Goal: Task Accomplishment & Management: Manage account settings

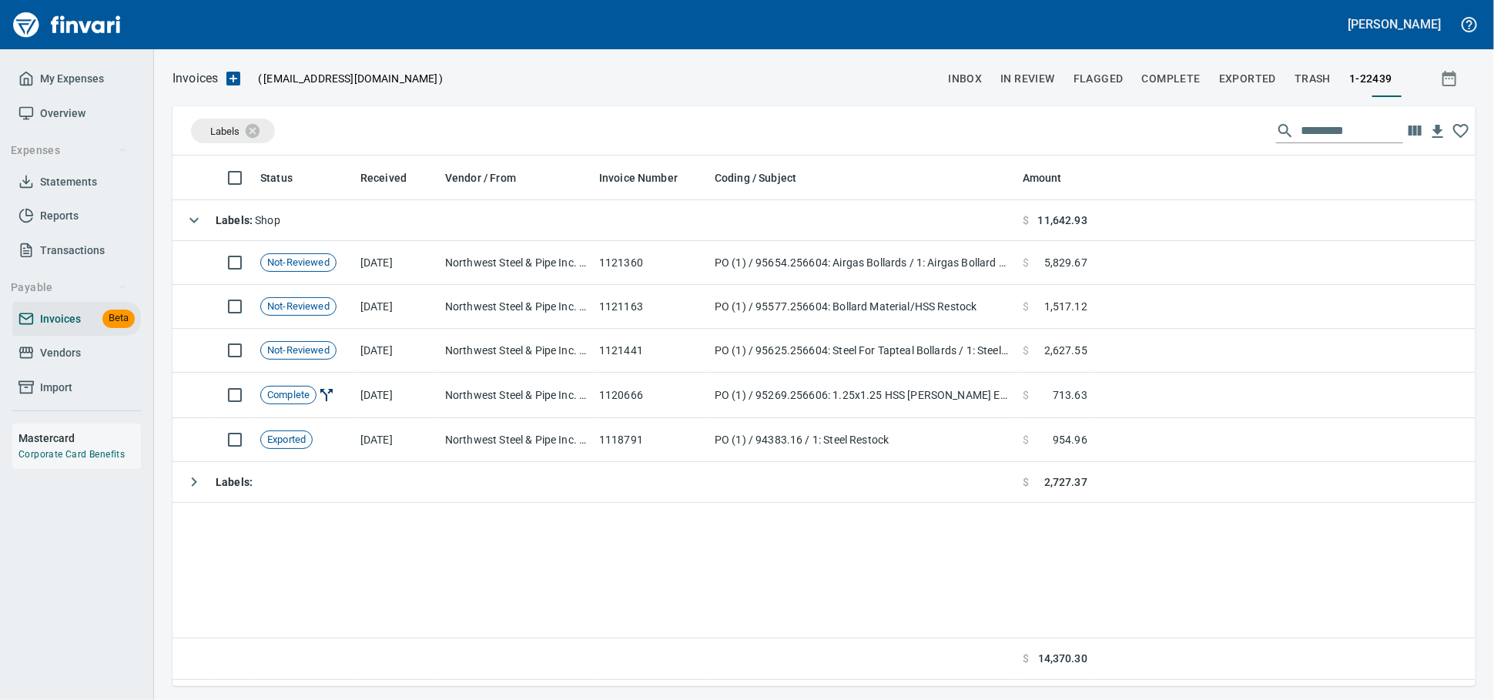
scroll to position [517, 1289]
click at [69, 363] on span "Vendors" at bounding box center [60, 352] width 41 height 19
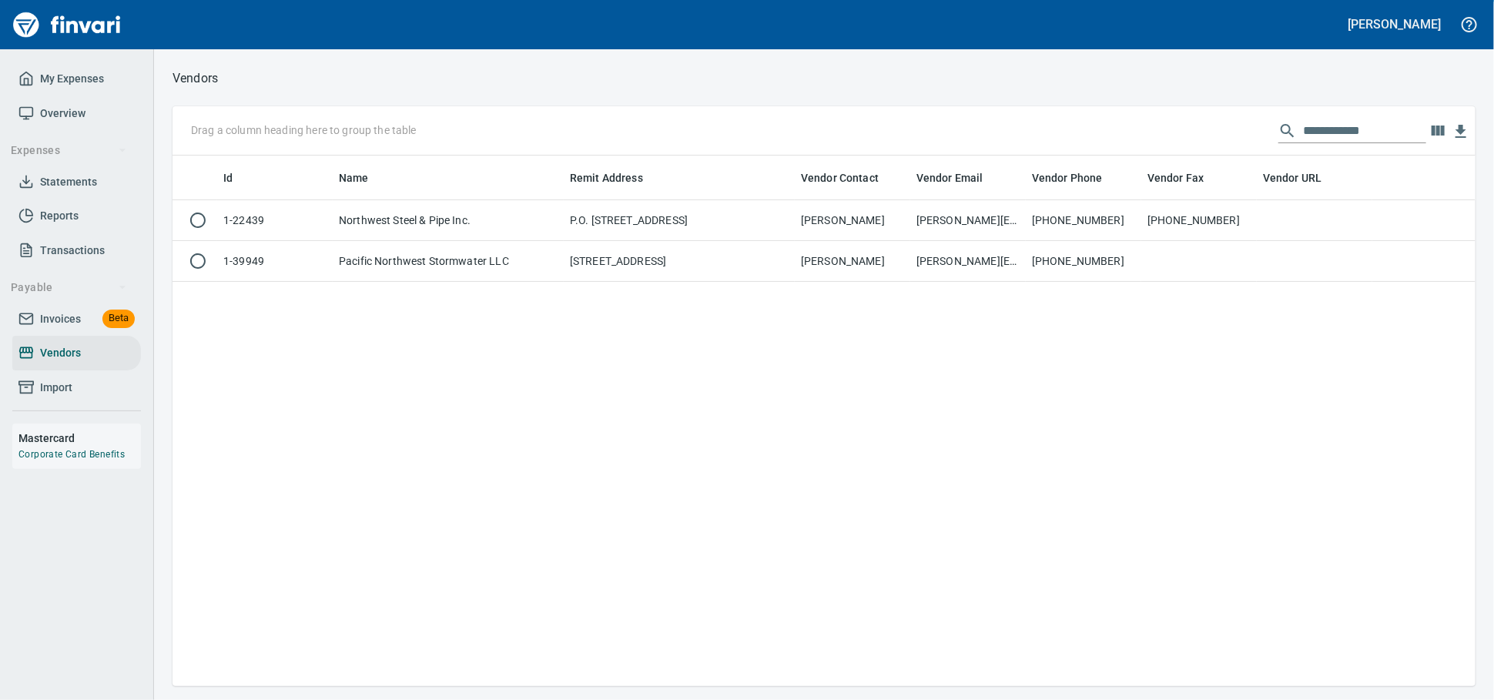
scroll to position [517, 1289]
drag, startPoint x: 1207, startPoint y: 133, endPoint x: 914, endPoint y: 136, distance: 293.4
click at [916, 135] on div "**********" at bounding box center [823, 130] width 1303 height 49
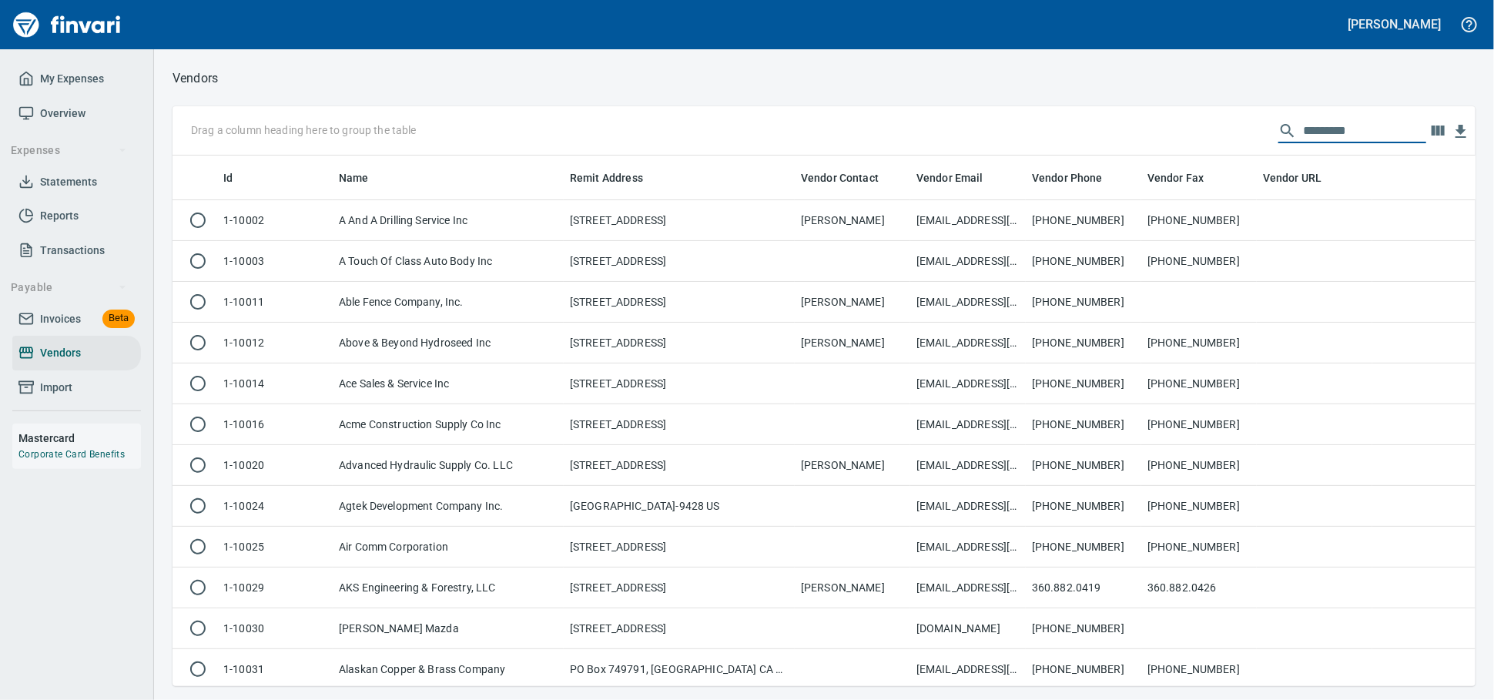
scroll to position [517, 1276]
click at [88, 329] on span "Invoices Beta" at bounding box center [76, 319] width 116 height 19
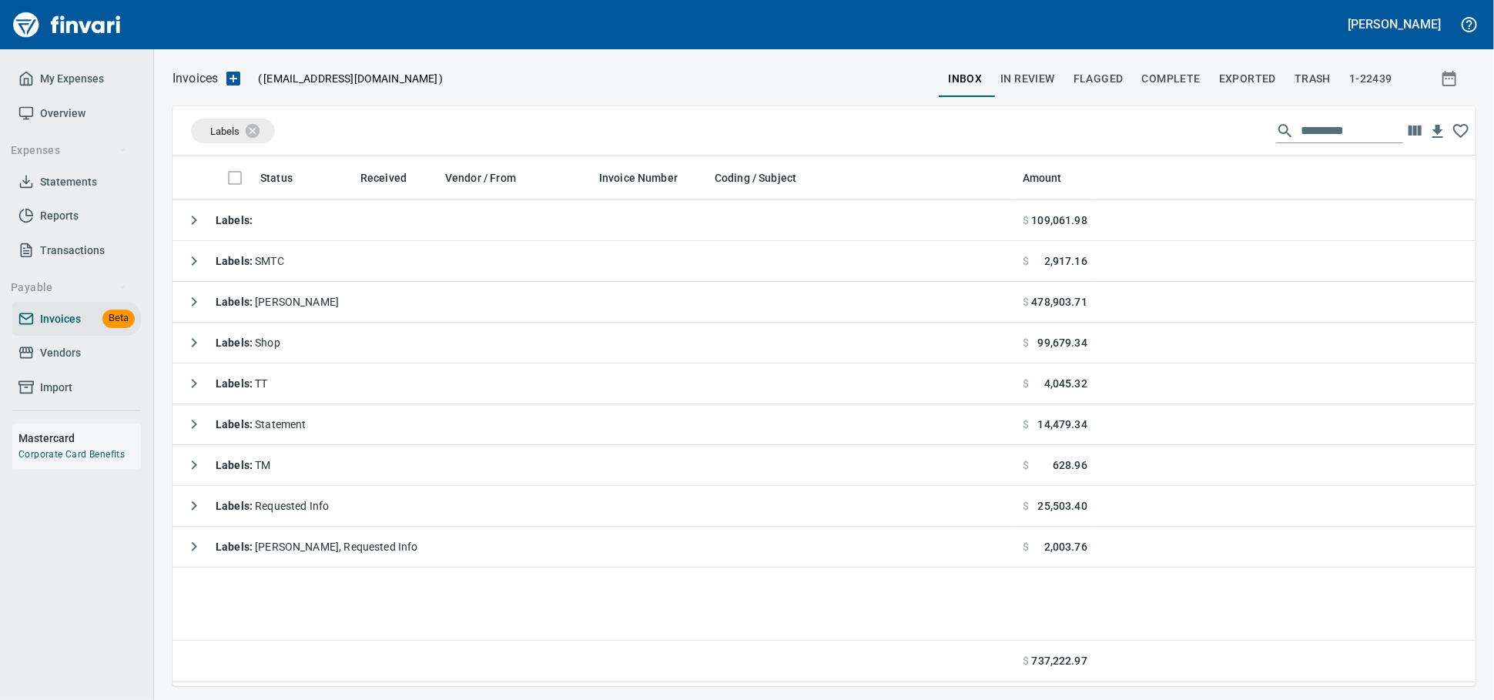
scroll to position [517, 1289]
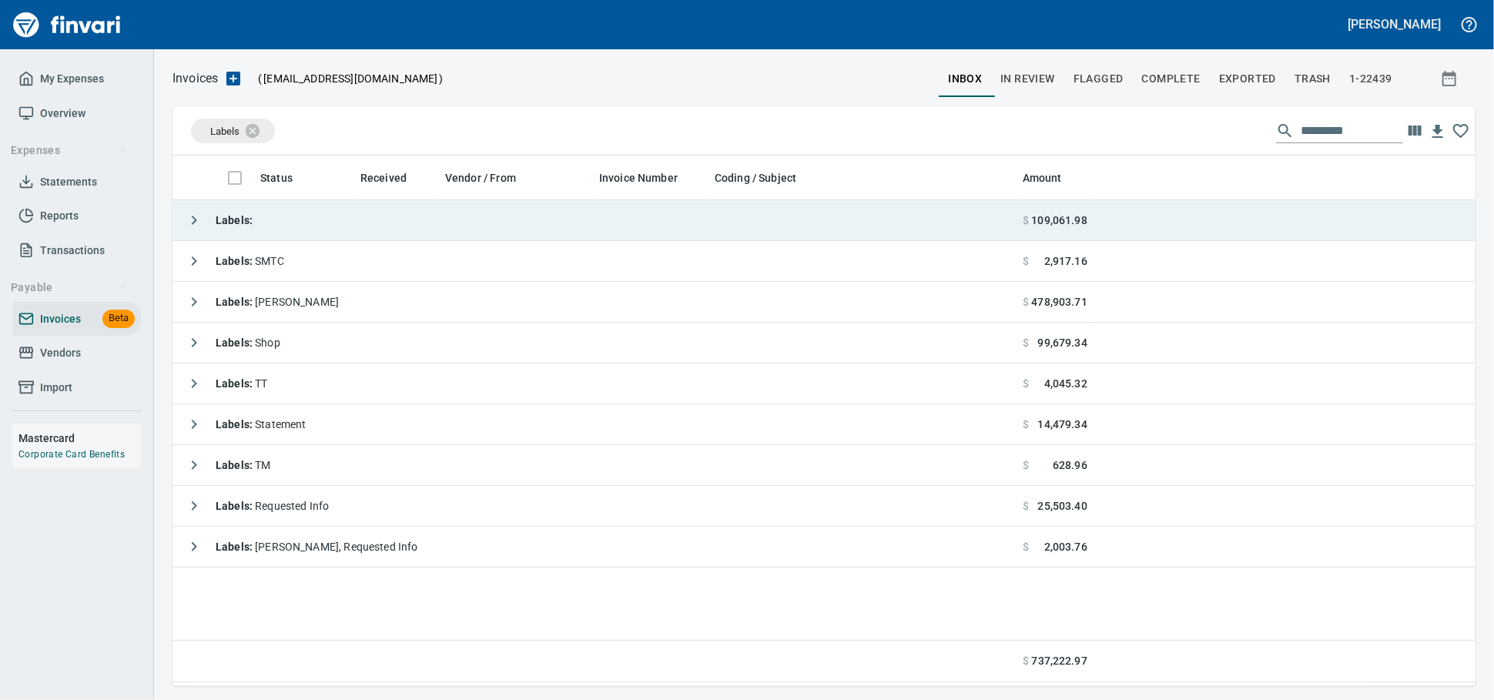
click at [306, 228] on td "Labels :" at bounding box center [594, 220] width 844 height 41
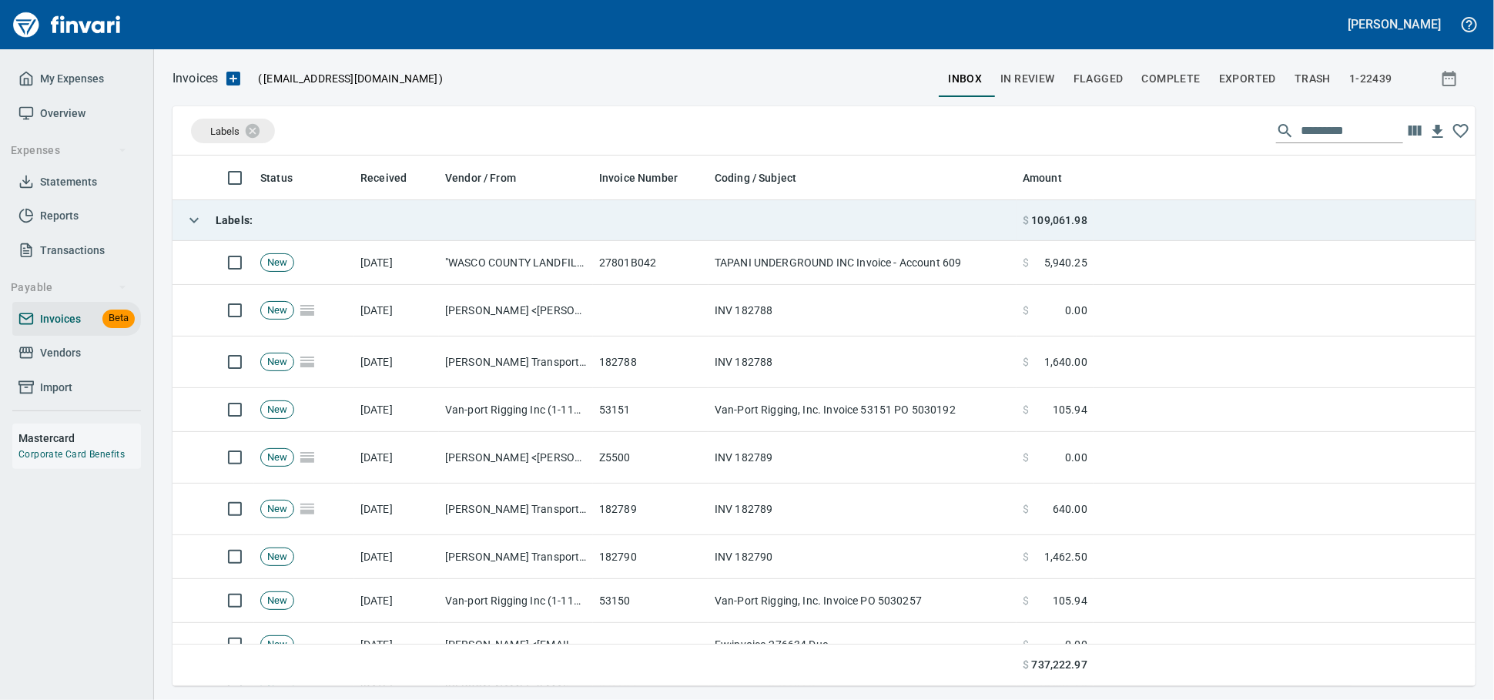
scroll to position [517, 1276]
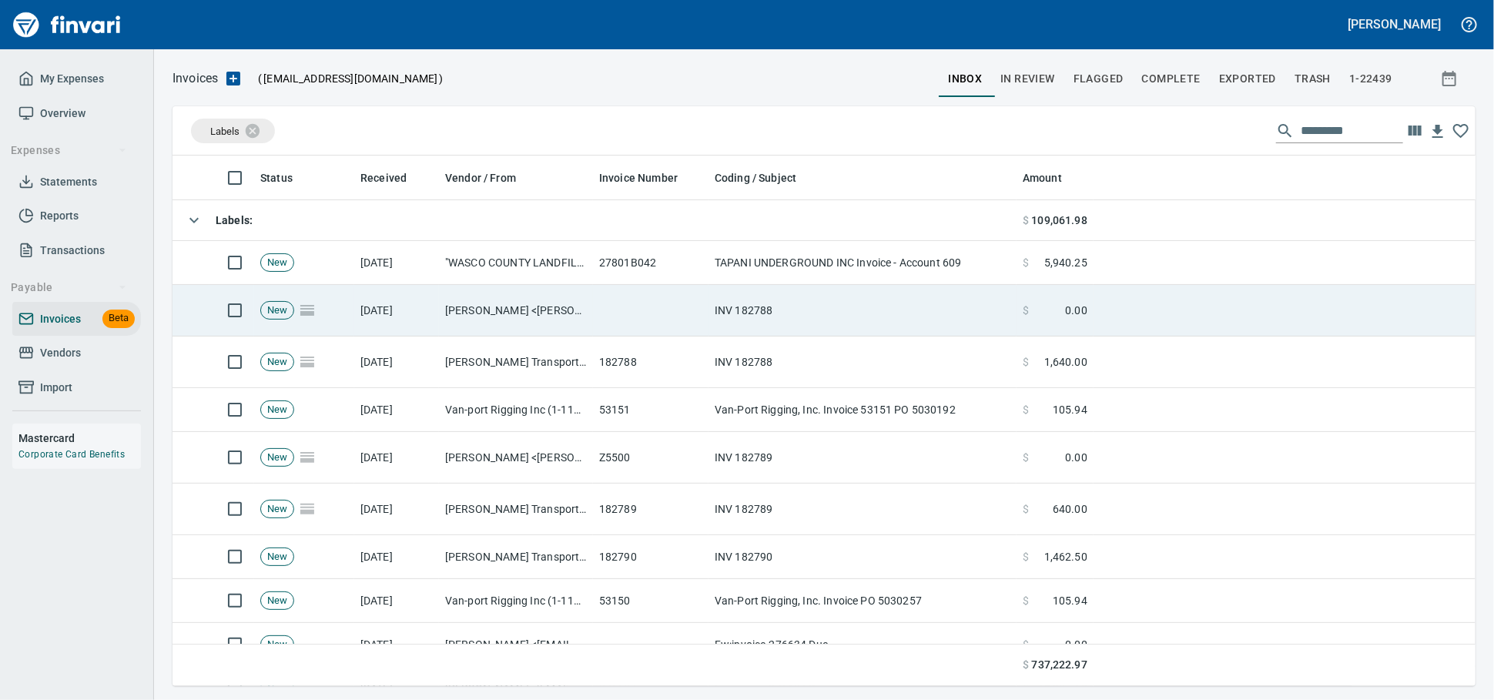
click at [518, 319] on td "Nelly Medvedev <nellym@taytransport.com>" at bounding box center [516, 311] width 154 height 52
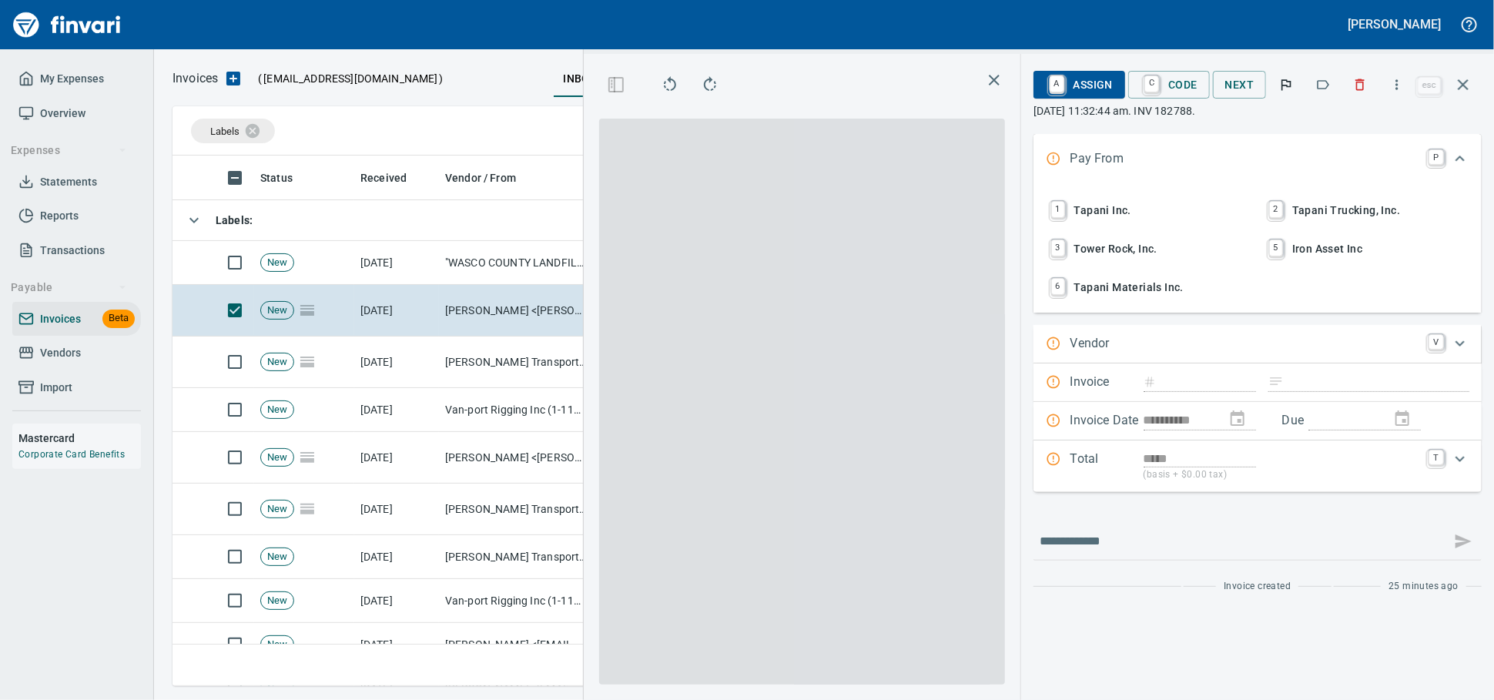
scroll to position [504, 891]
click at [1398, 98] on button "button" at bounding box center [1397, 85] width 34 height 34
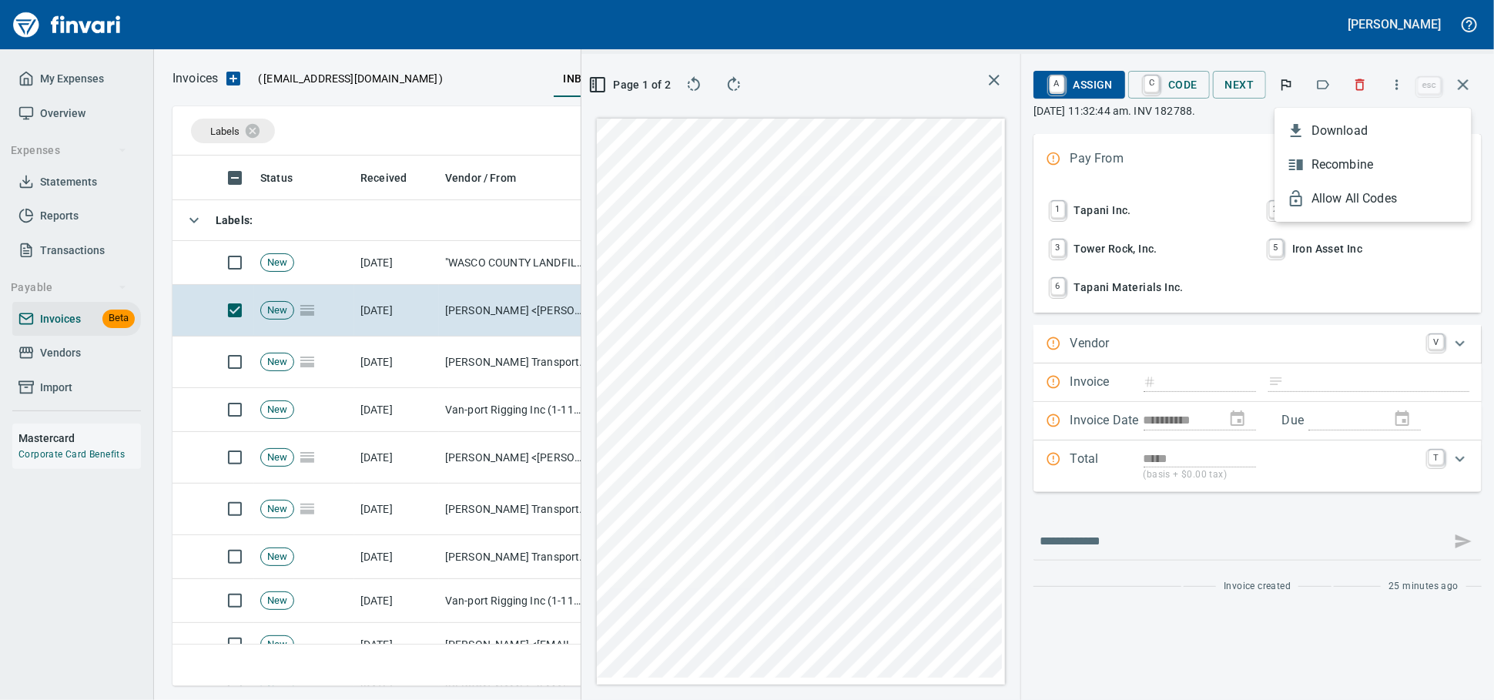
click at [1308, 172] on div at bounding box center [1299, 165] width 25 height 18
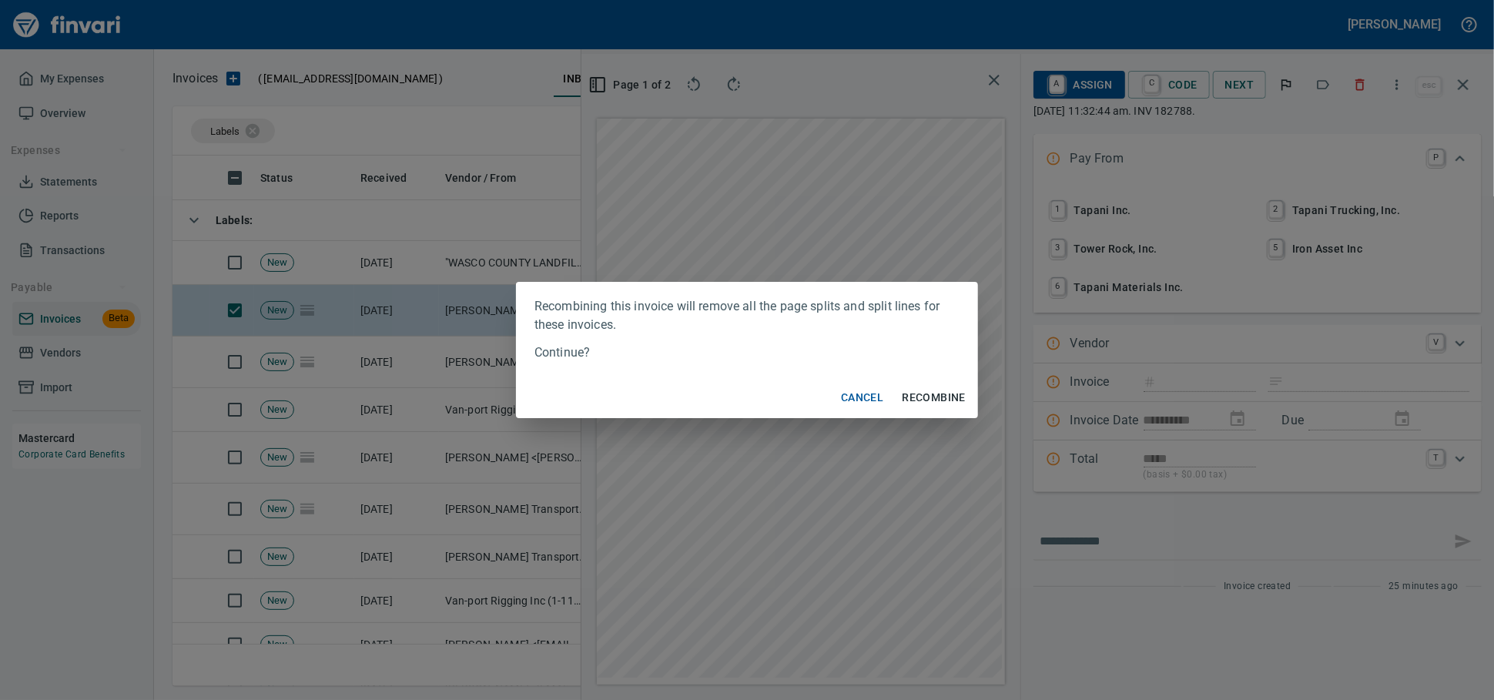
click at [928, 407] on span "Recombine" at bounding box center [934, 397] width 64 height 19
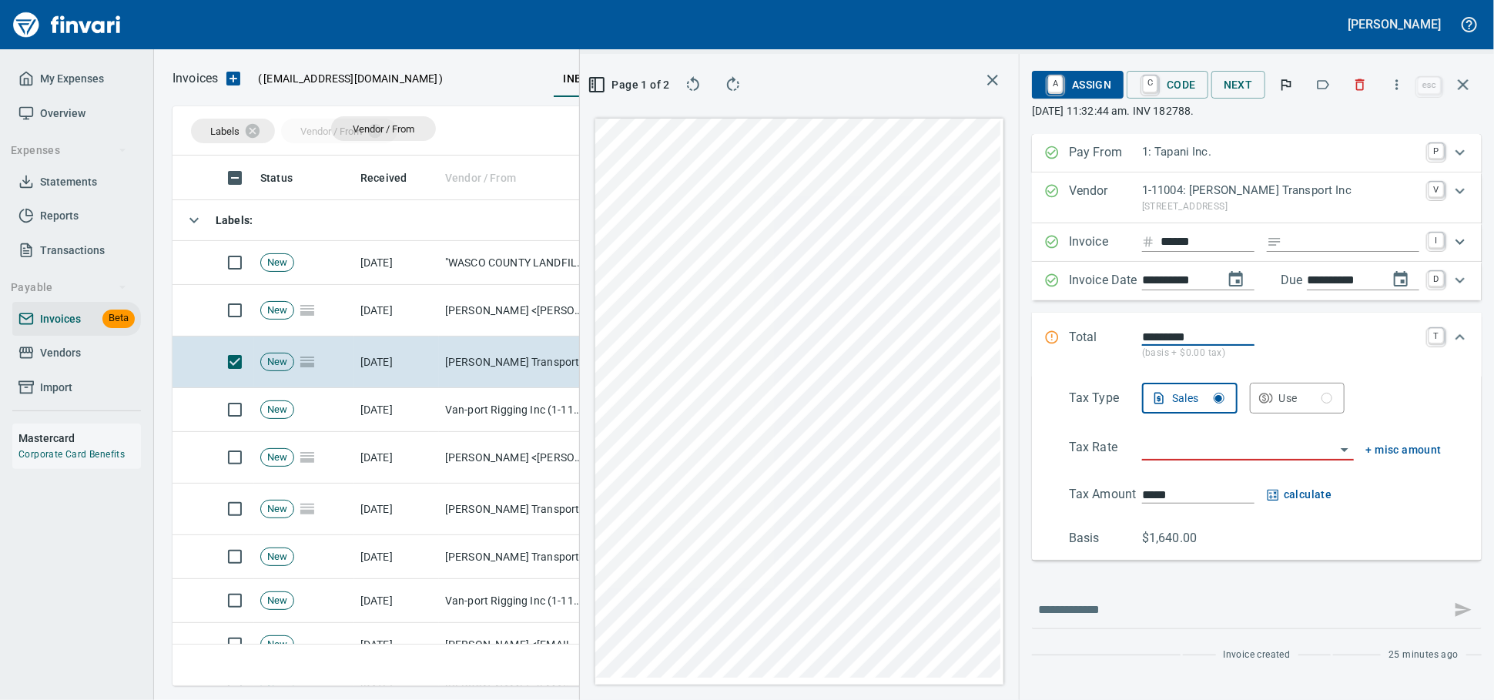
scroll to position [504, 891]
drag, startPoint x: 467, startPoint y: 181, endPoint x: 333, endPoint y: 125, distance: 144.6
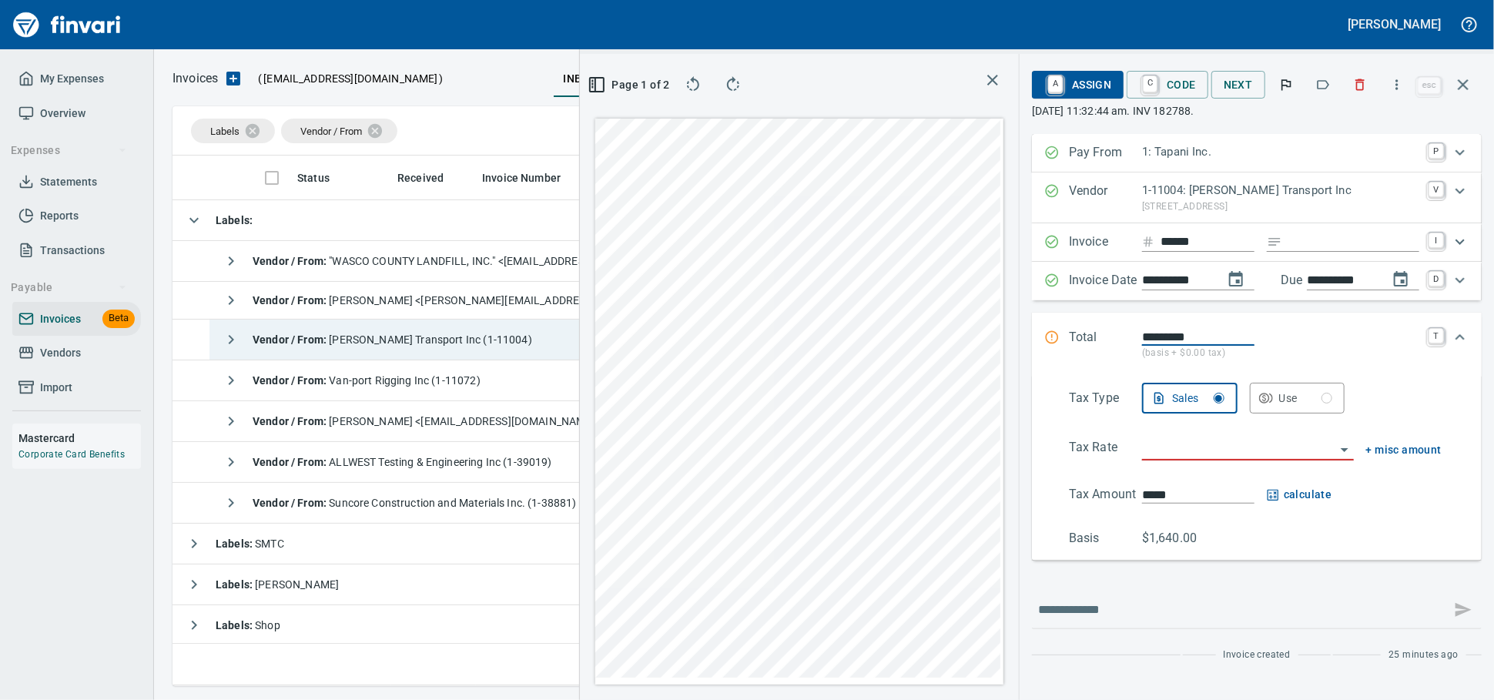
click at [428, 346] on span "Vendor / From : Taylor Transport Inc (1-11004)" at bounding box center [393, 339] width 280 height 12
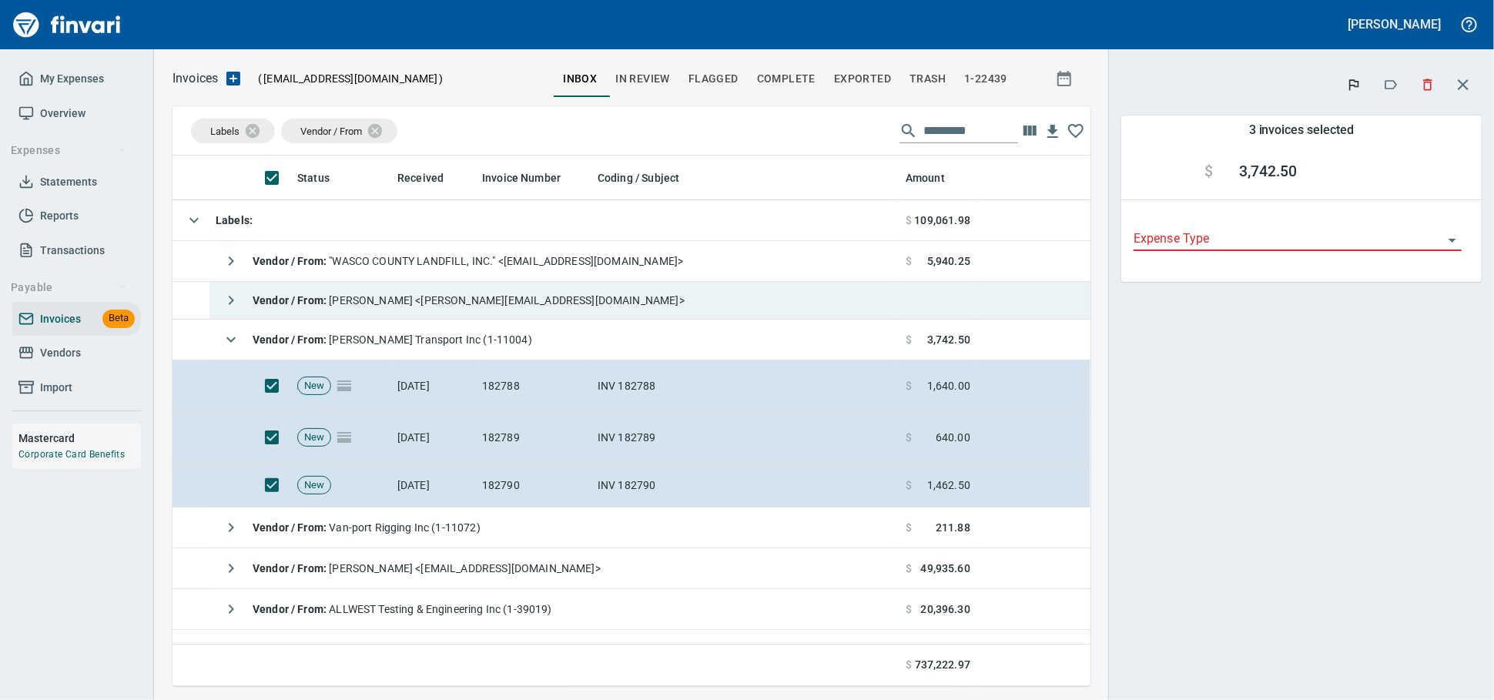
click at [378, 302] on span "Vendor / From : Nelly Medvedev <nellym@taytransport.com>" at bounding box center [469, 300] width 432 height 12
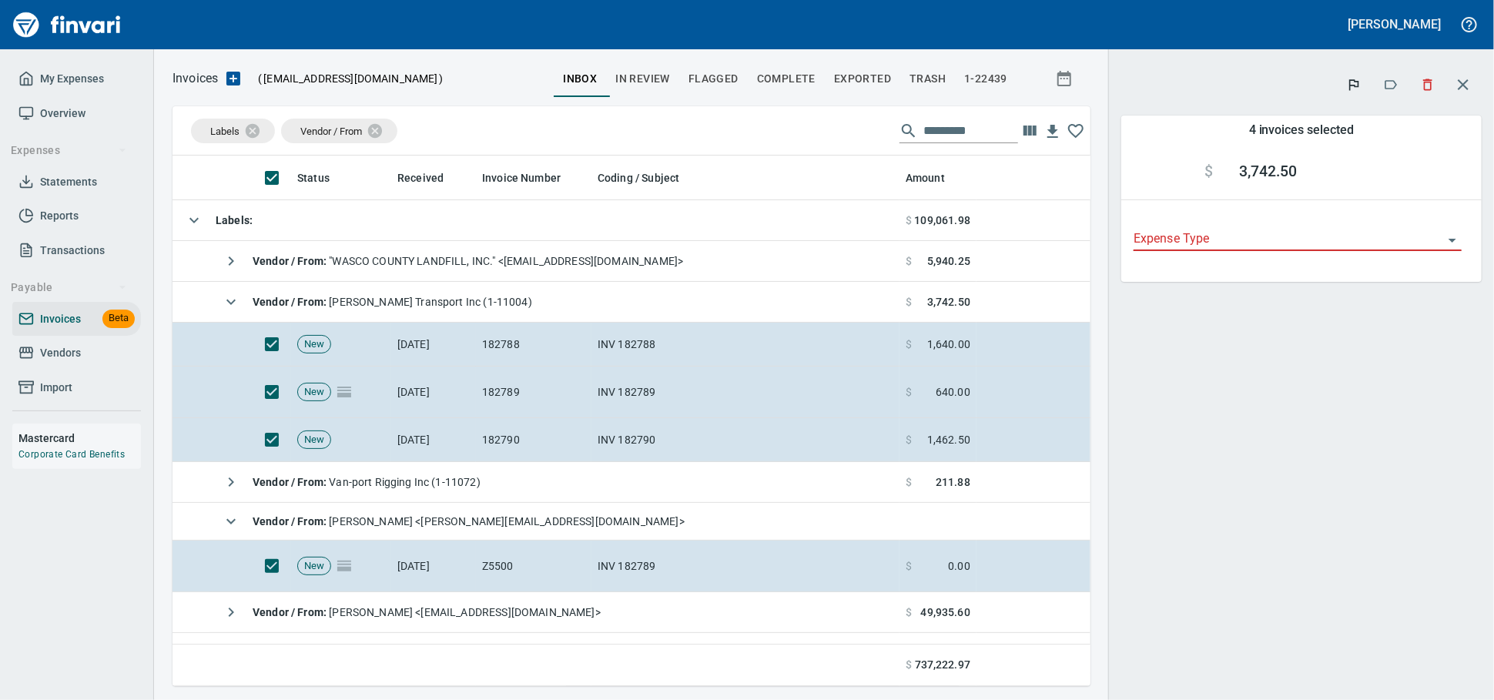
click at [1422, 92] on icon "button" at bounding box center [1427, 84] width 15 height 15
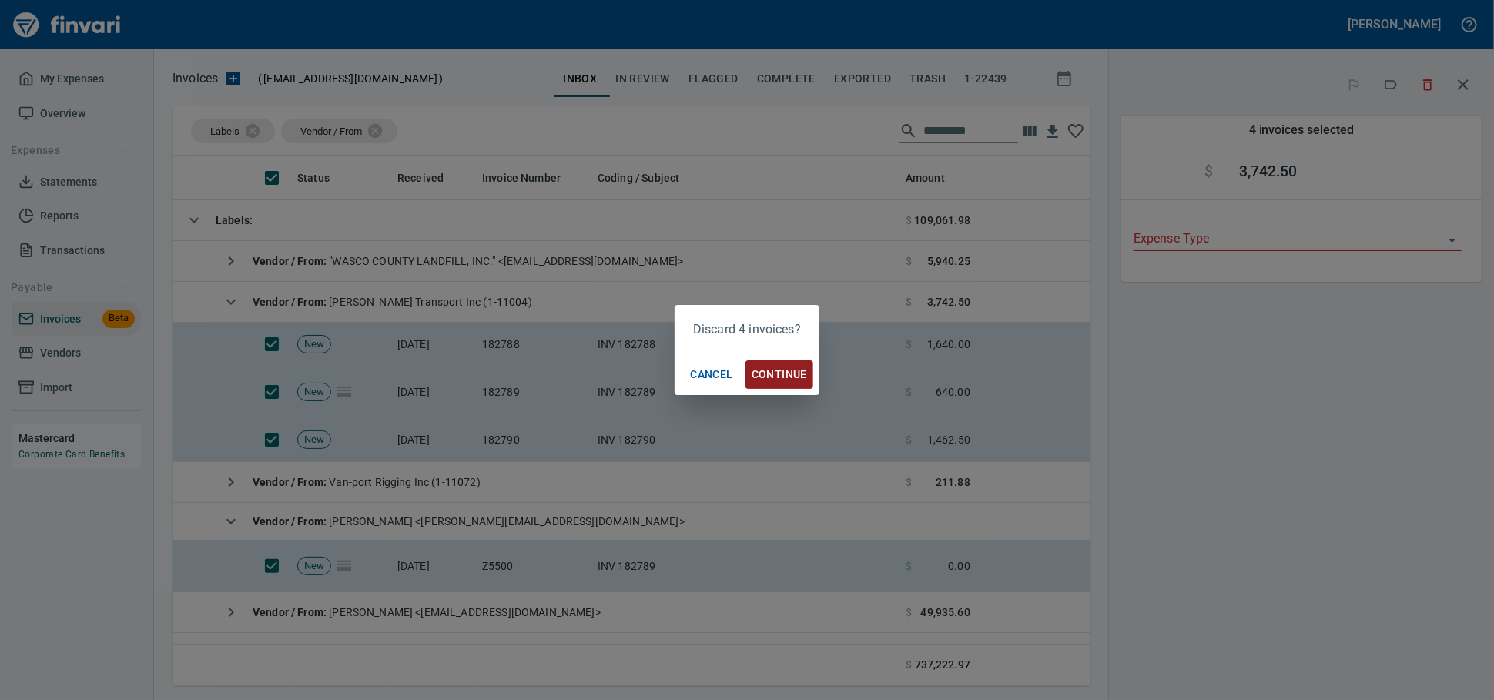
scroll to position [517, 891]
click at [791, 373] on span "Continue" at bounding box center [779, 374] width 55 height 19
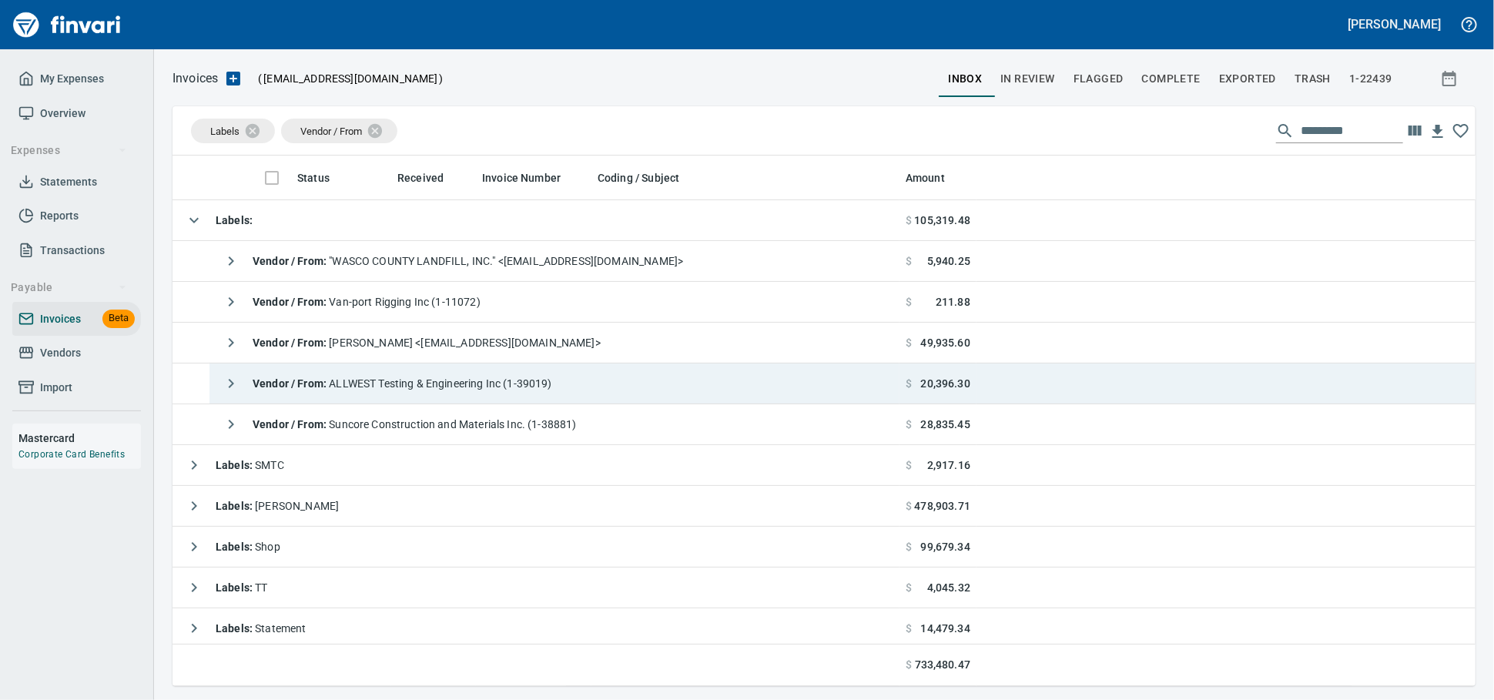
scroll to position [517, 1276]
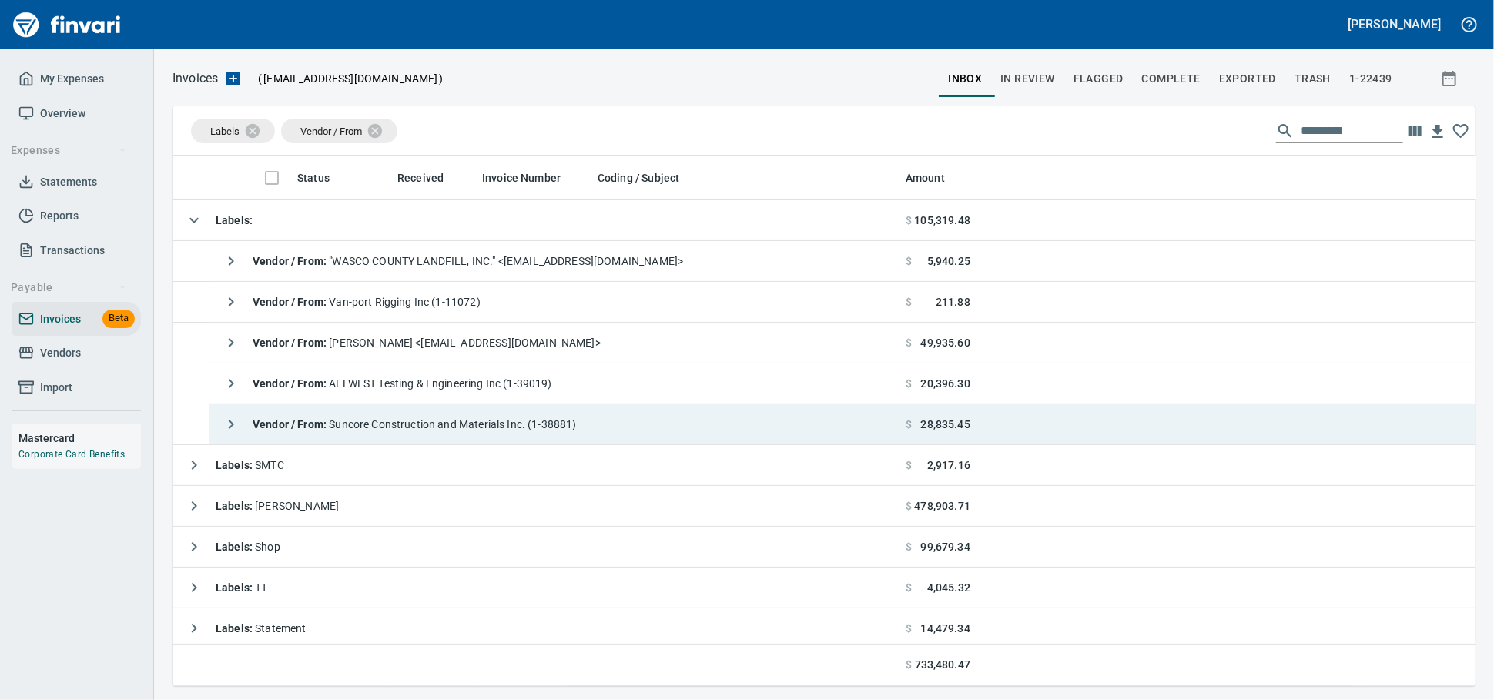
click at [577, 425] on span "Vendor / From : Suncore Construction and Materials Inc. (1-38881)" at bounding box center [415, 424] width 324 height 12
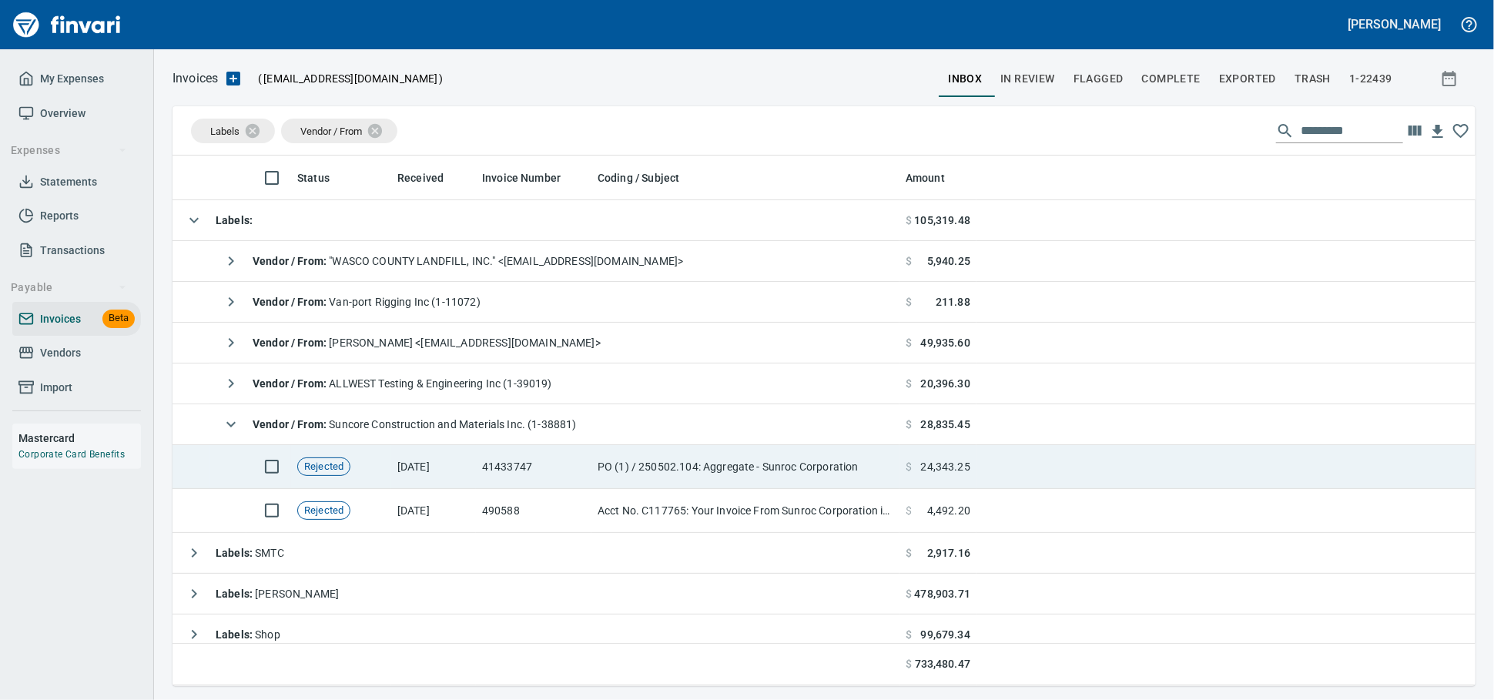
click at [432, 467] on td "[DATE]" at bounding box center [433, 467] width 85 height 44
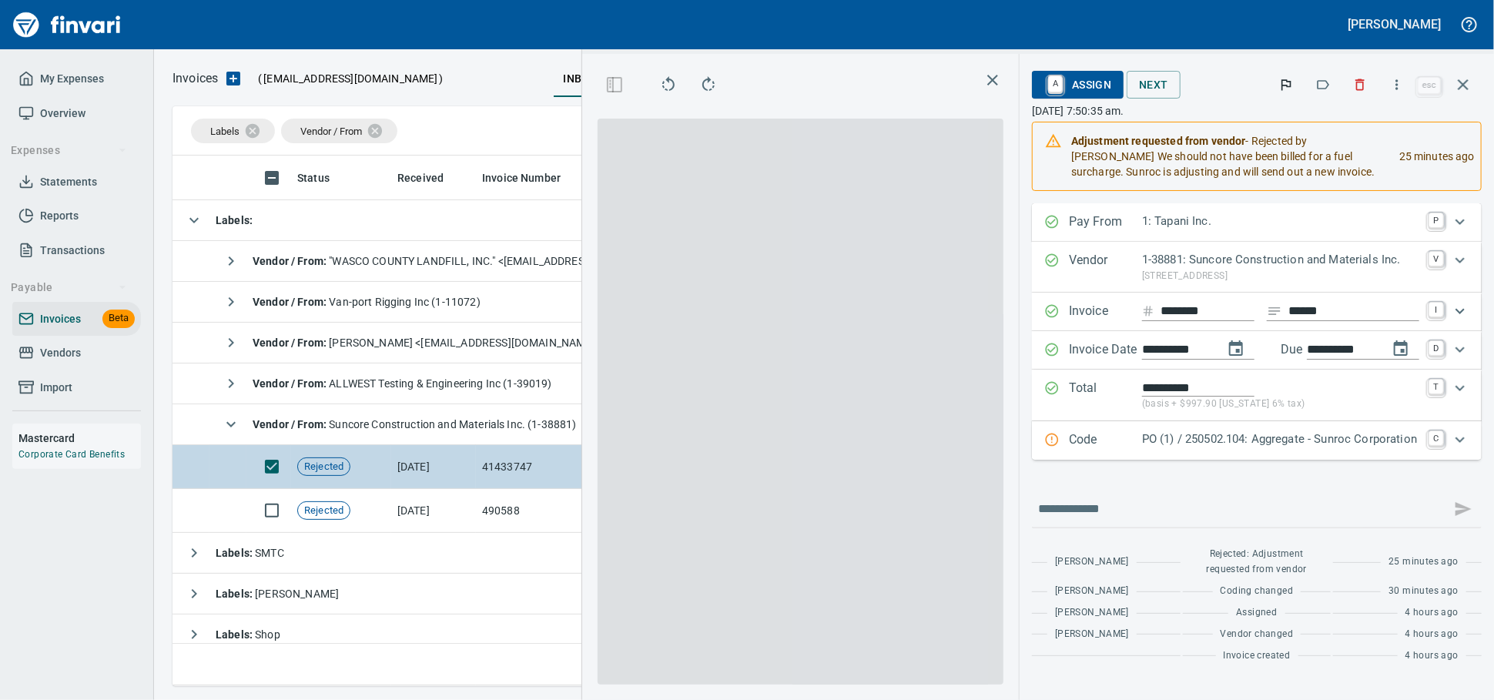
scroll to position [517, 891]
click at [434, 465] on td "[DATE]" at bounding box center [433, 467] width 85 height 44
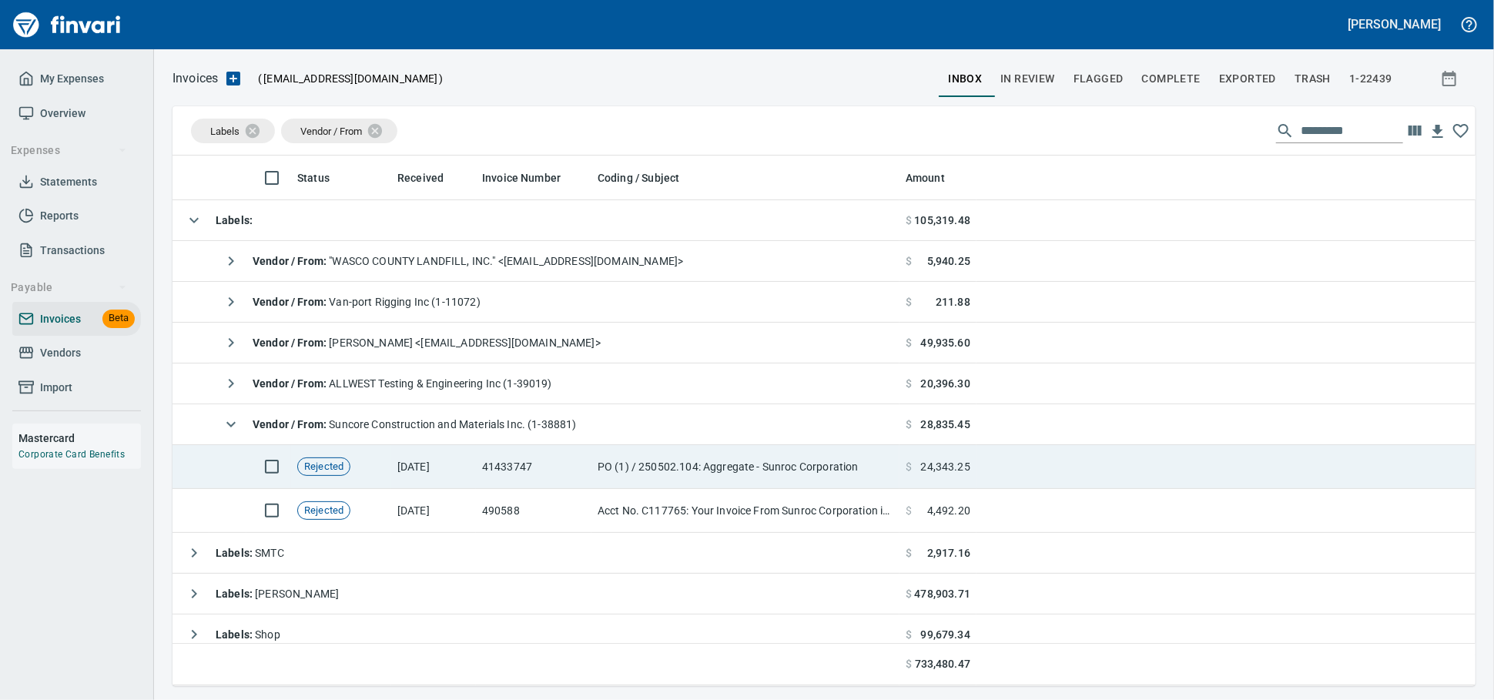
click at [725, 468] on td "PO (1) / 250502.104: Aggregate - Sunroc Corporation" at bounding box center [745, 467] width 308 height 44
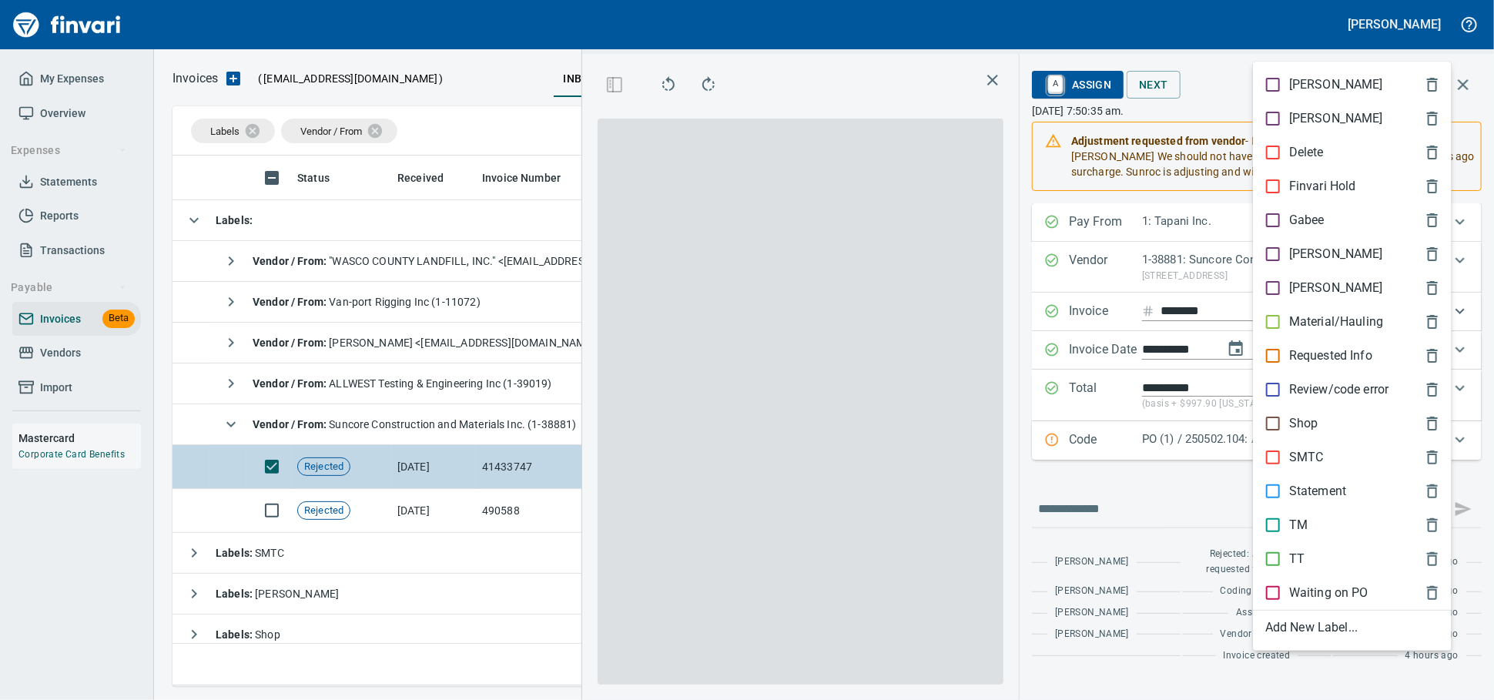
drag, startPoint x: 732, startPoint y: 471, endPoint x: 1312, endPoint y: 87, distance: 696.2
click at [1313, 87] on div "[PERSON_NAME]" at bounding box center [1352, 85] width 199 height 34
click at [1315, 87] on icon "button" at bounding box center [1322, 84] width 15 height 15
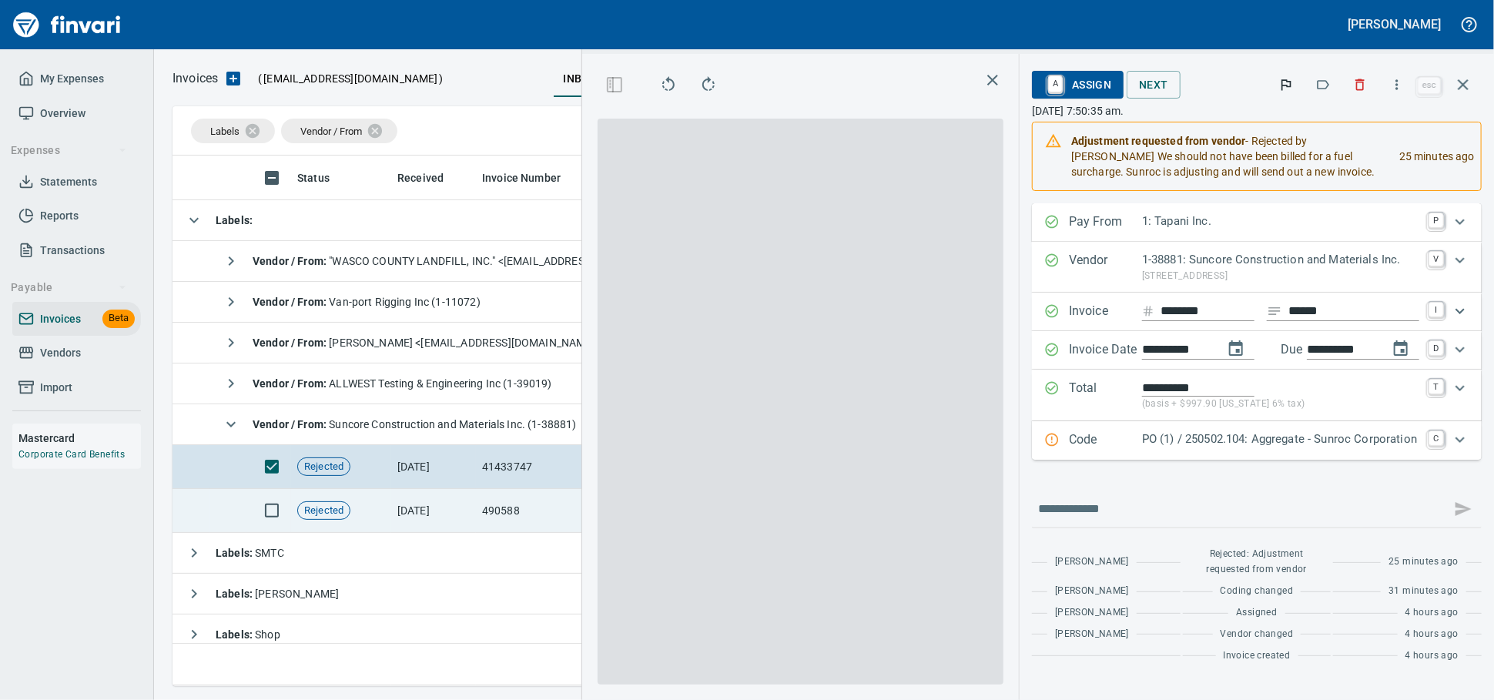
click at [387, 504] on td "Rejected" at bounding box center [341, 511] width 100 height 44
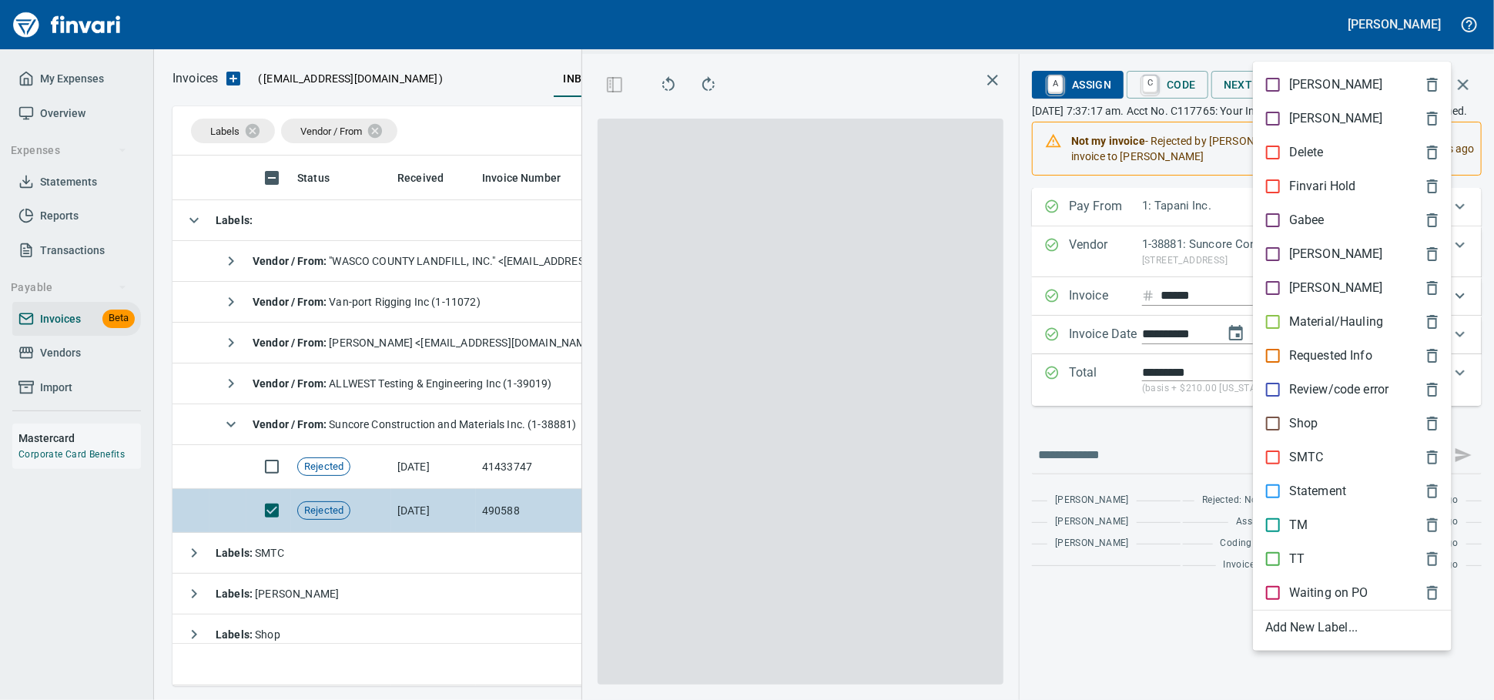
drag, startPoint x: 387, startPoint y: 504, endPoint x: 1315, endPoint y: 87, distance: 1018.1
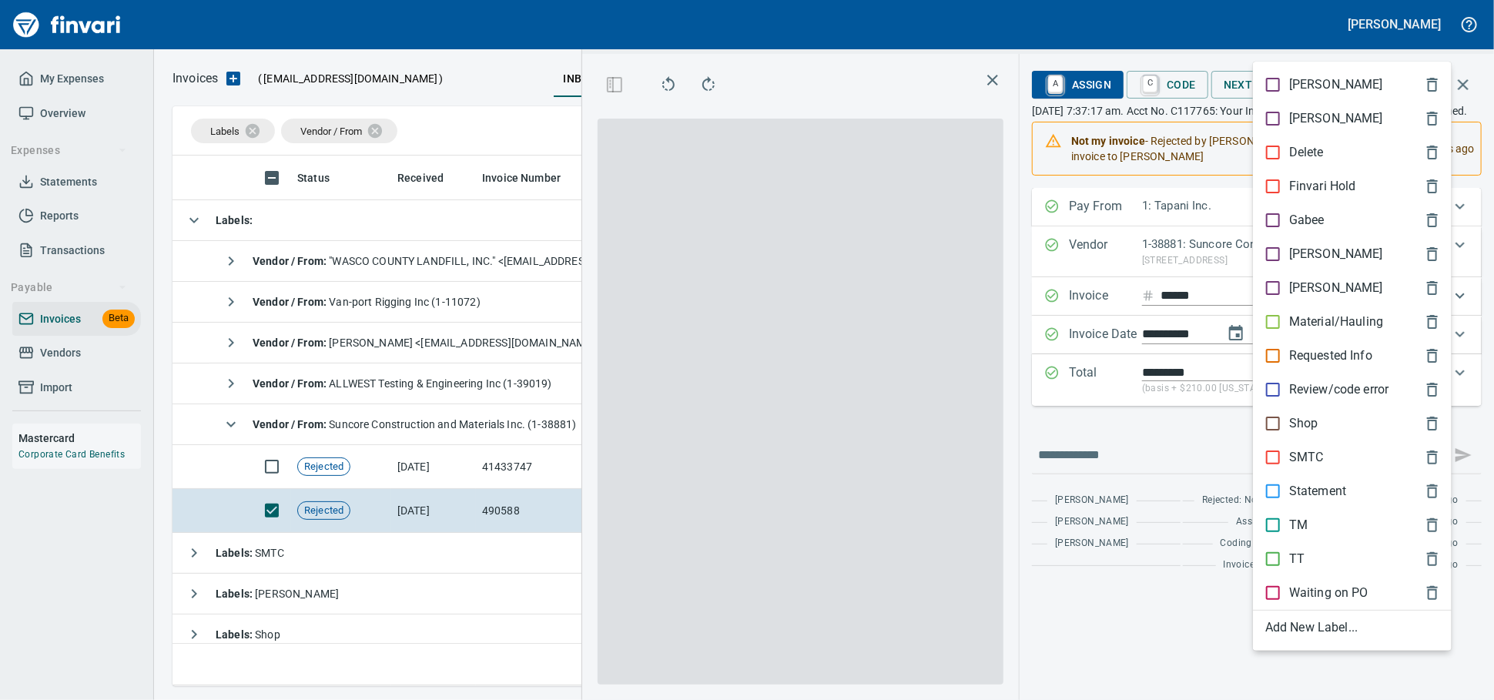
click at [1315, 87] on p "[PERSON_NAME]" at bounding box center [1336, 84] width 94 height 18
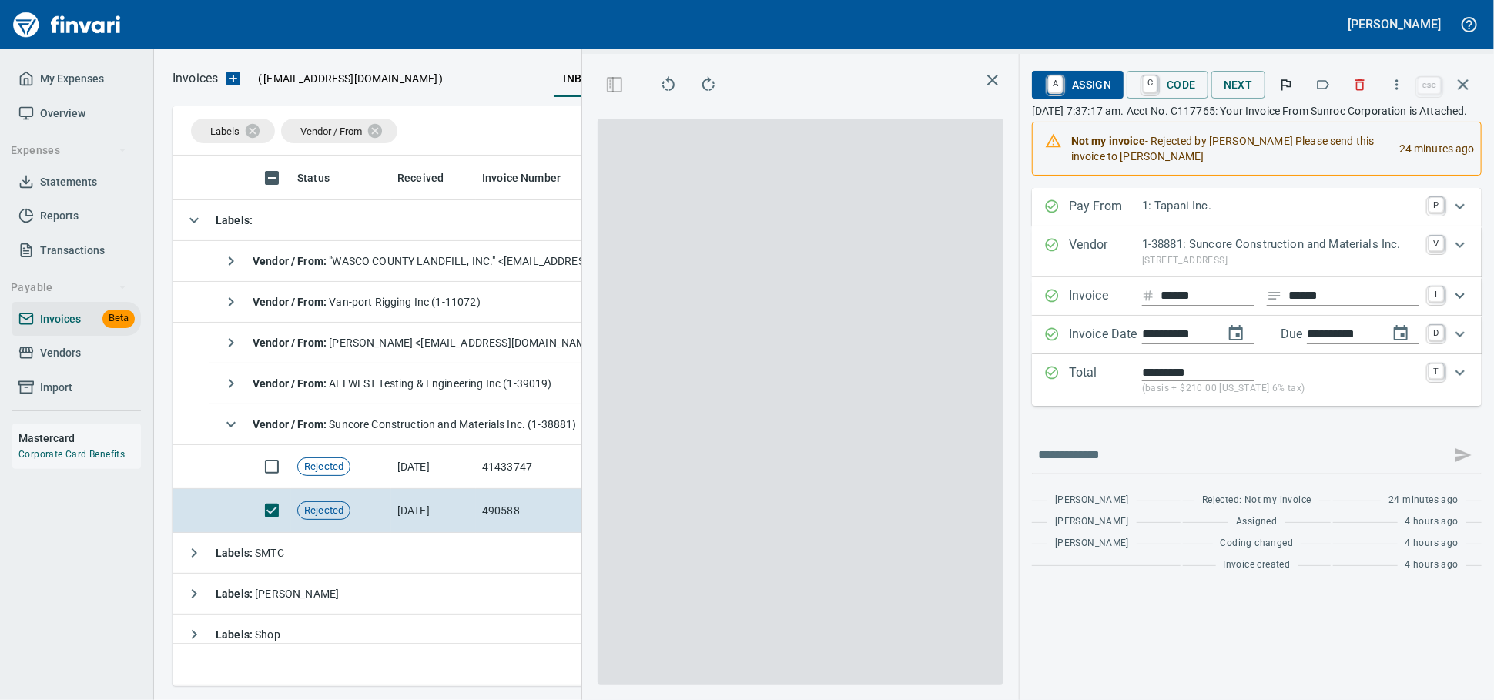
scroll to position [517, 891]
click at [1044, 82] on span "A Assign" at bounding box center [1077, 85] width 67 height 26
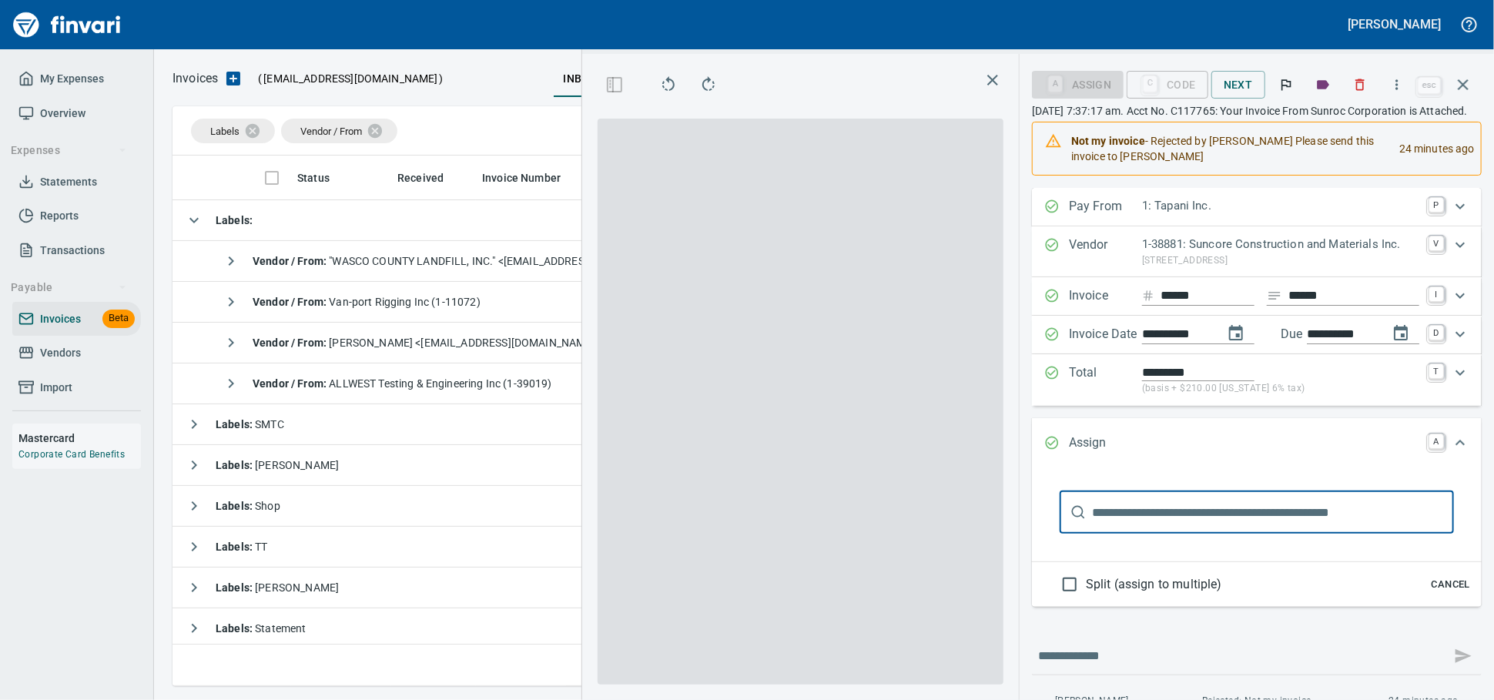
click at [1092, 534] on input "text" at bounding box center [1273, 512] width 362 height 43
type input "****"
click at [1032, 502] on div "**** ​" at bounding box center [1257, 515] width 450 height 92
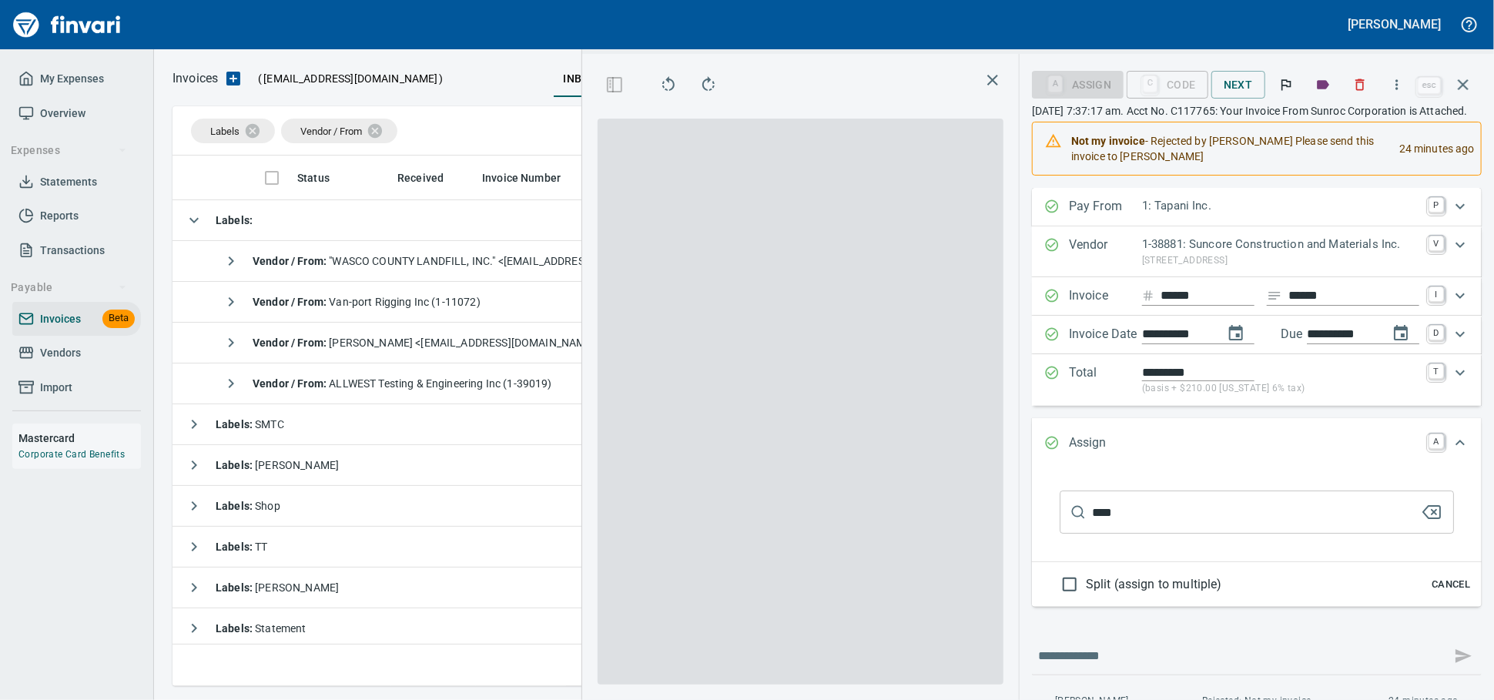
scroll to position [85, 0]
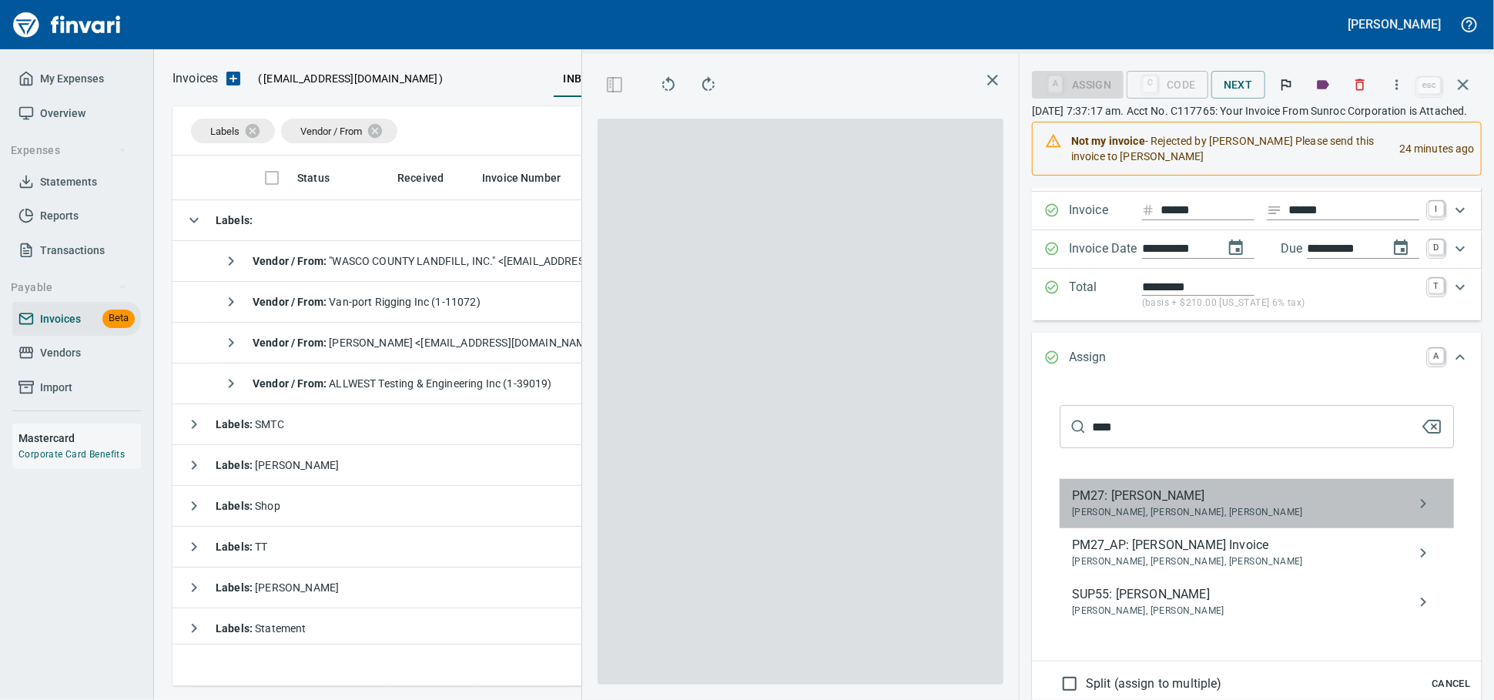
click at [1072, 505] on span "PM27: Zane Shaut" at bounding box center [1244, 496] width 345 height 18
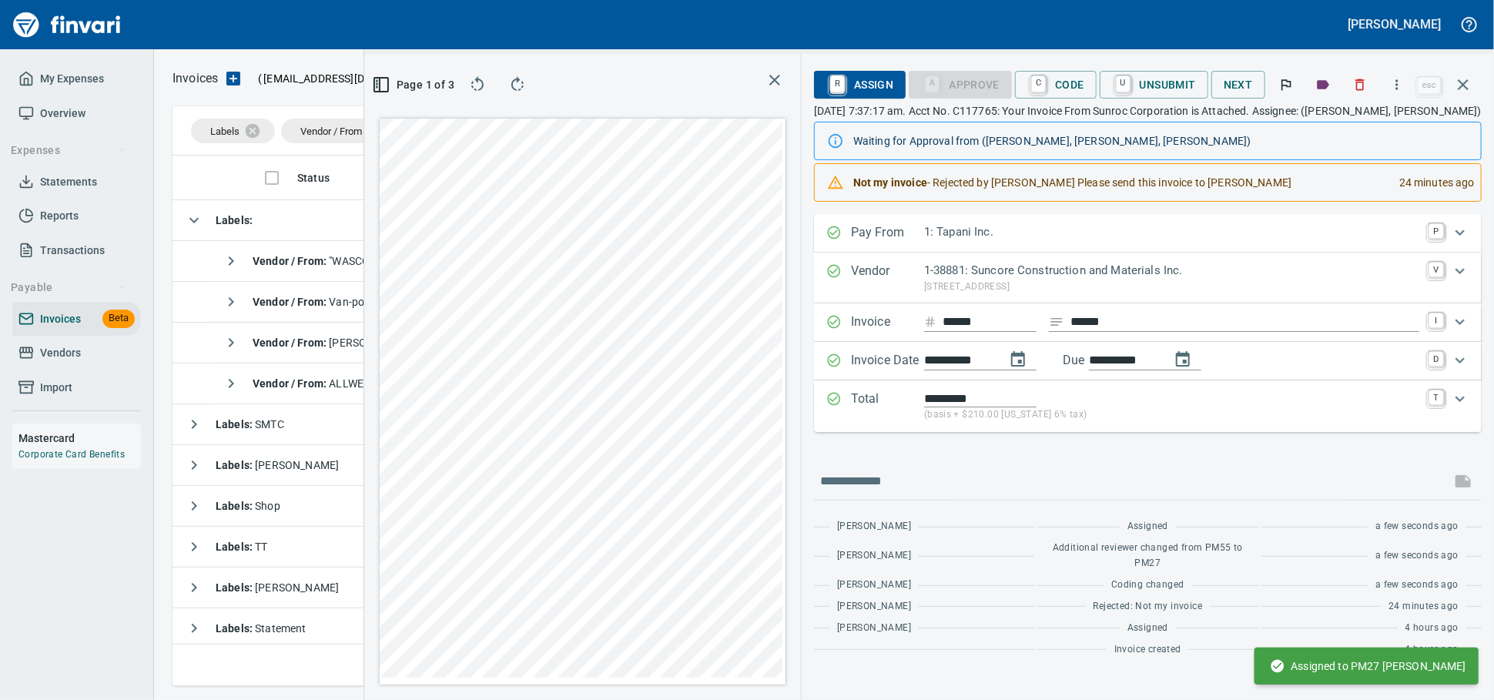
scroll to position [0, 0]
click at [1465, 89] on icon "button" at bounding box center [1463, 84] width 18 height 18
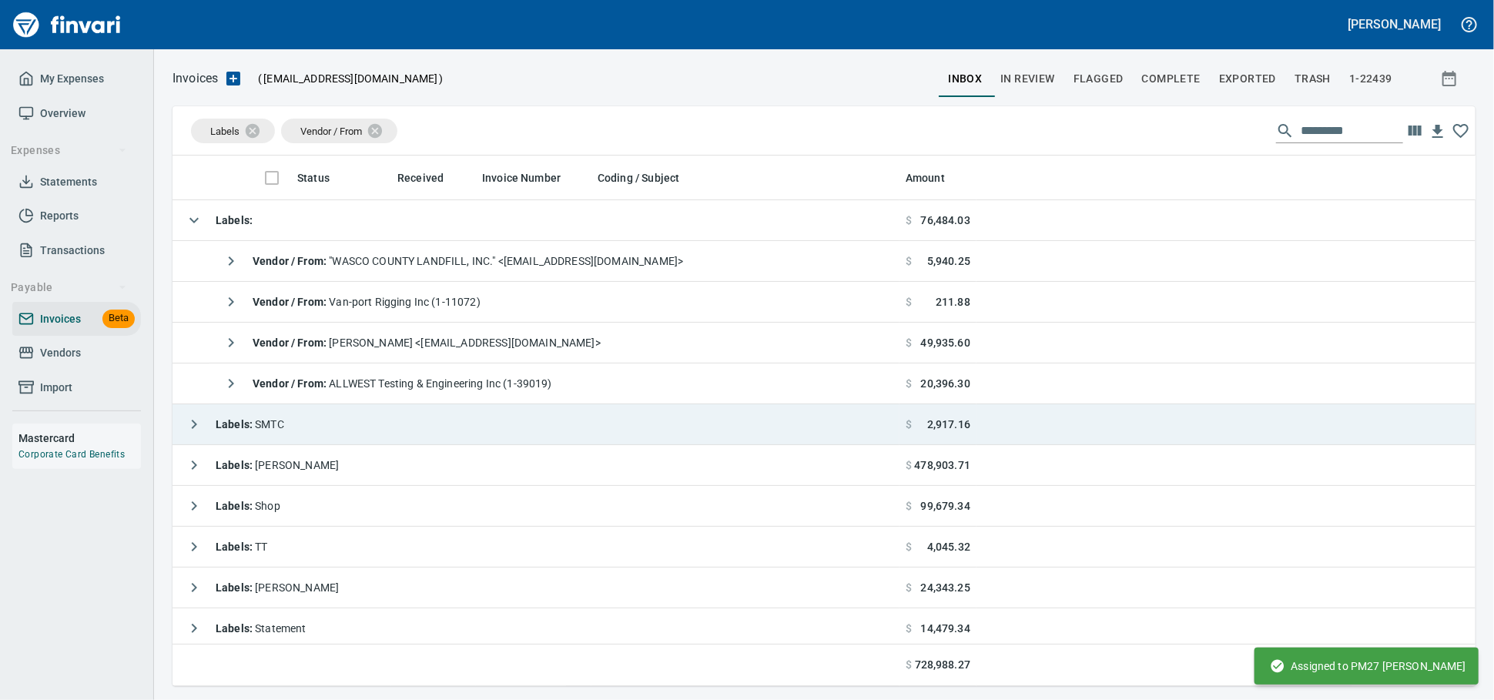
scroll to position [517, 1273]
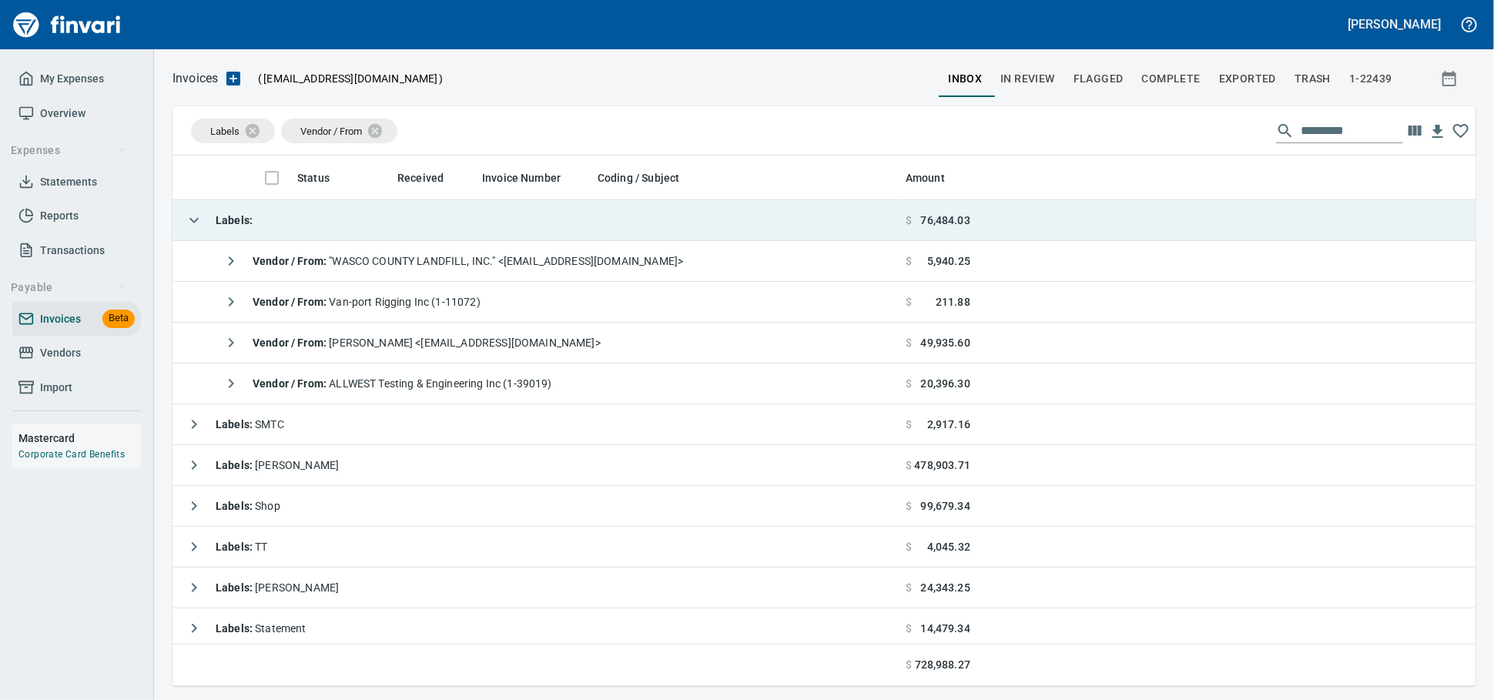
click at [282, 228] on td "Labels :" at bounding box center [535, 220] width 727 height 41
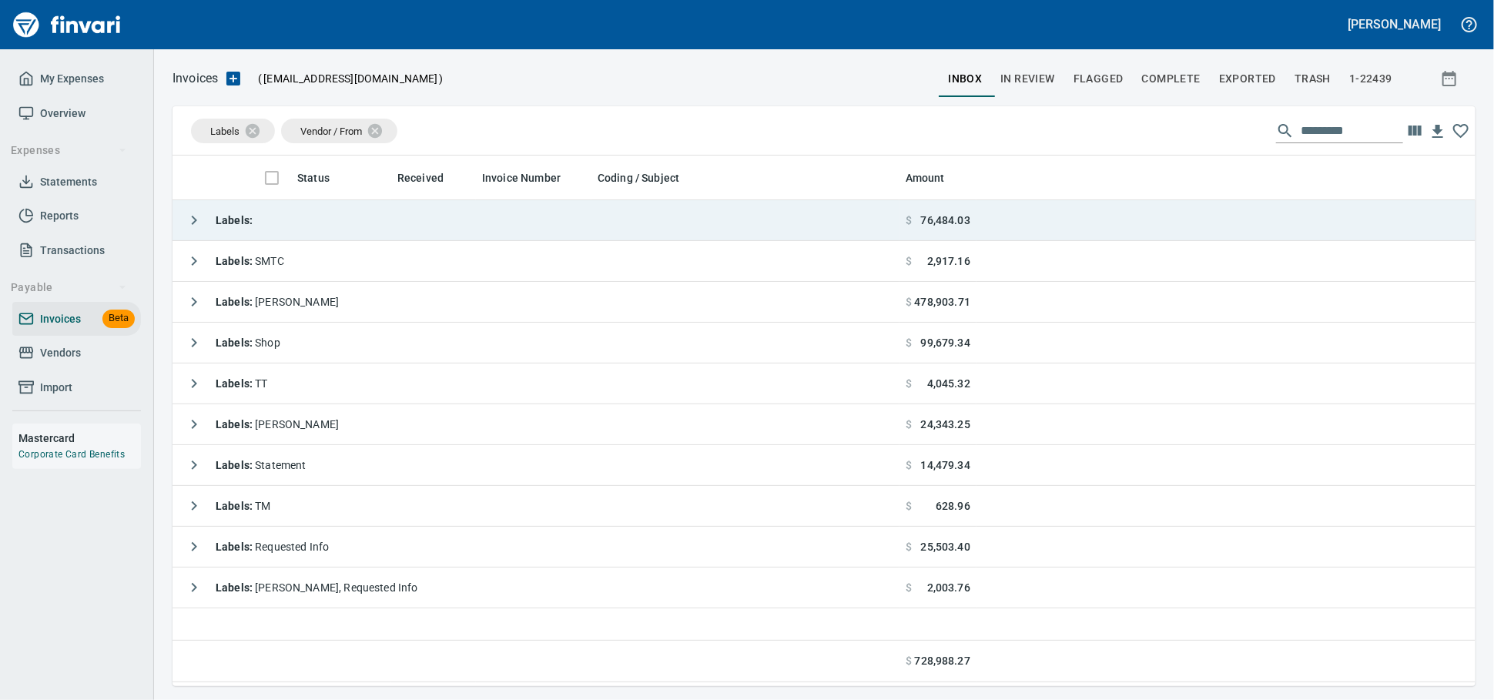
scroll to position [517, 1289]
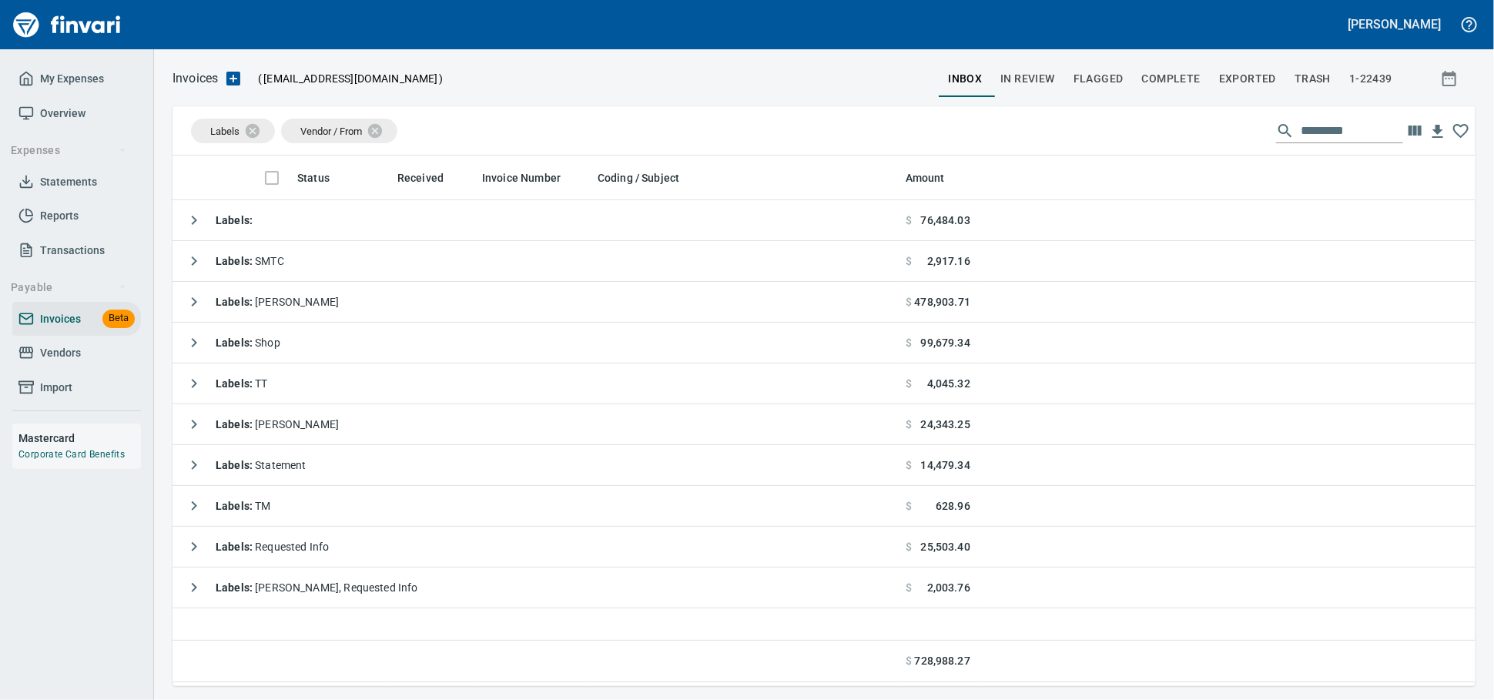
click at [73, 363] on span "Vendors" at bounding box center [60, 352] width 41 height 19
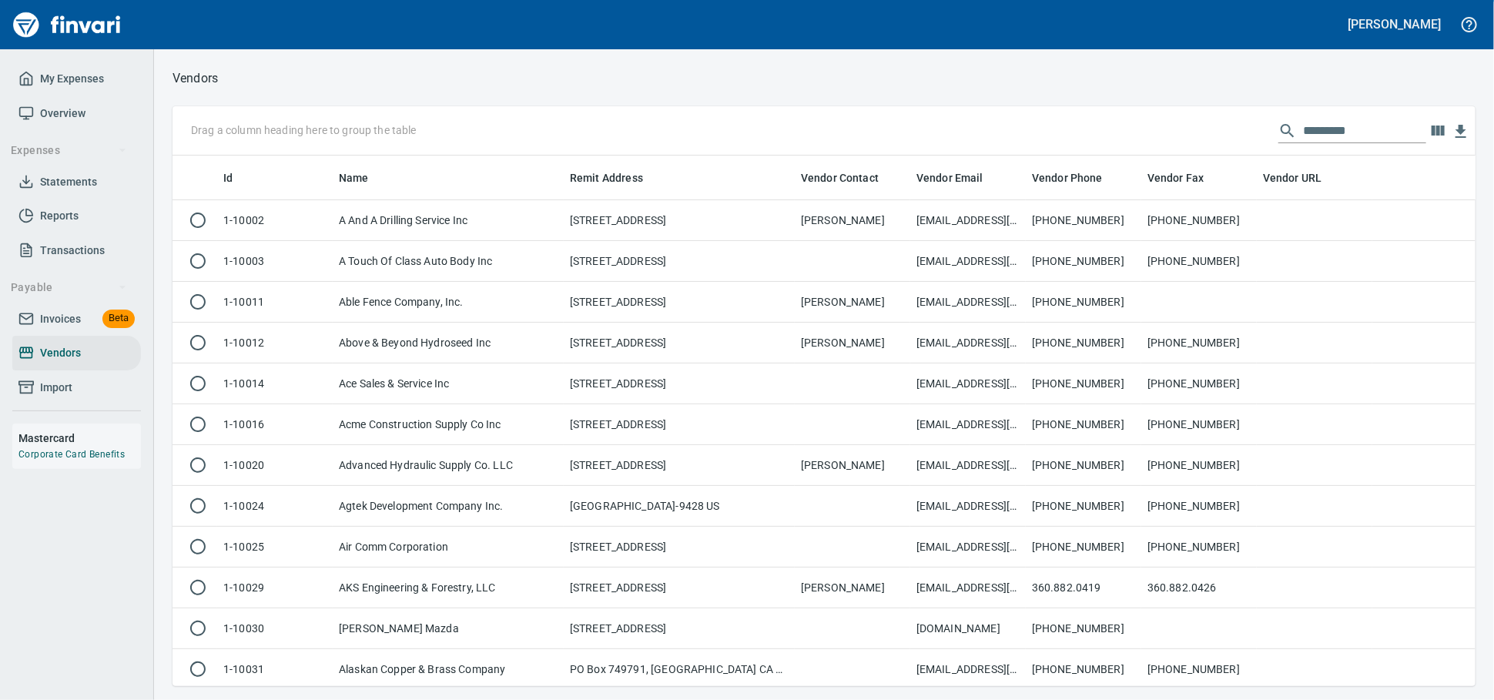
scroll to position [517, 1276]
click at [1303, 133] on input "text" at bounding box center [1364, 131] width 123 height 25
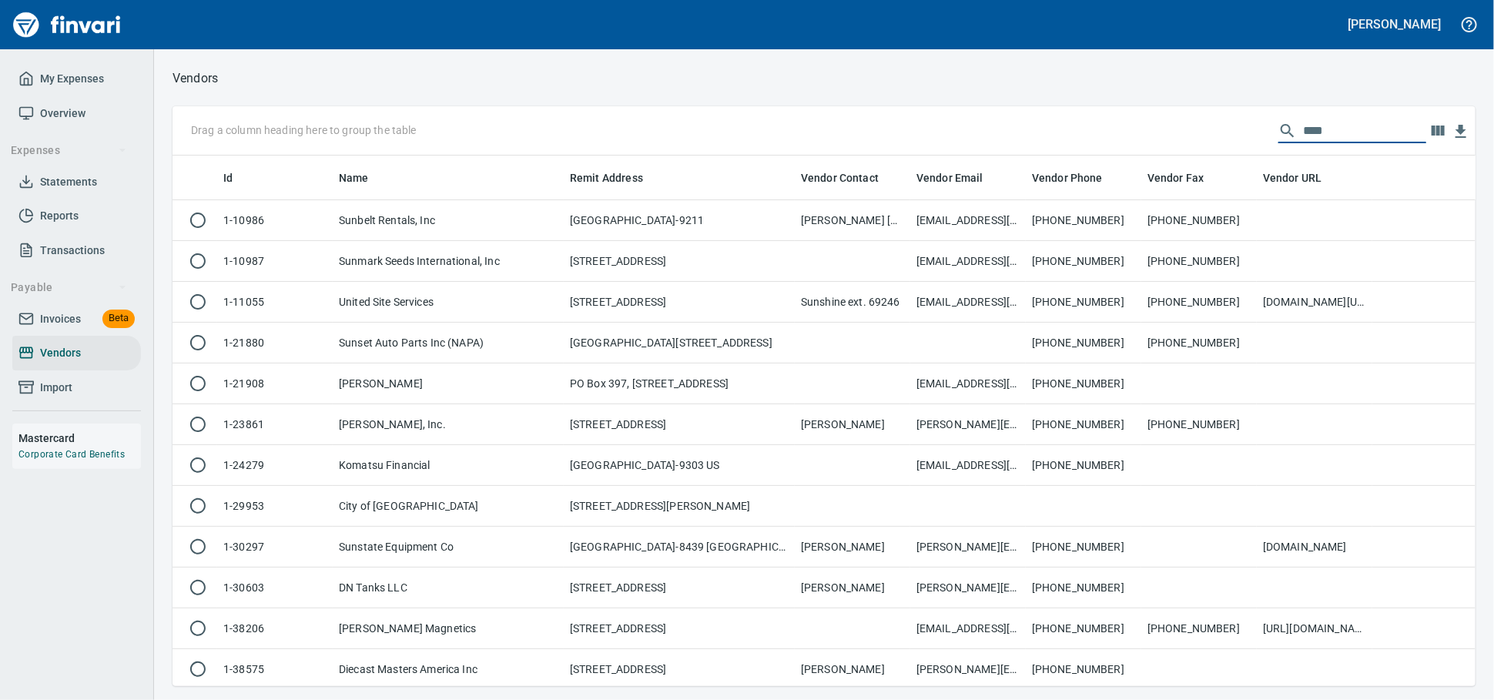
scroll to position [517, 1289]
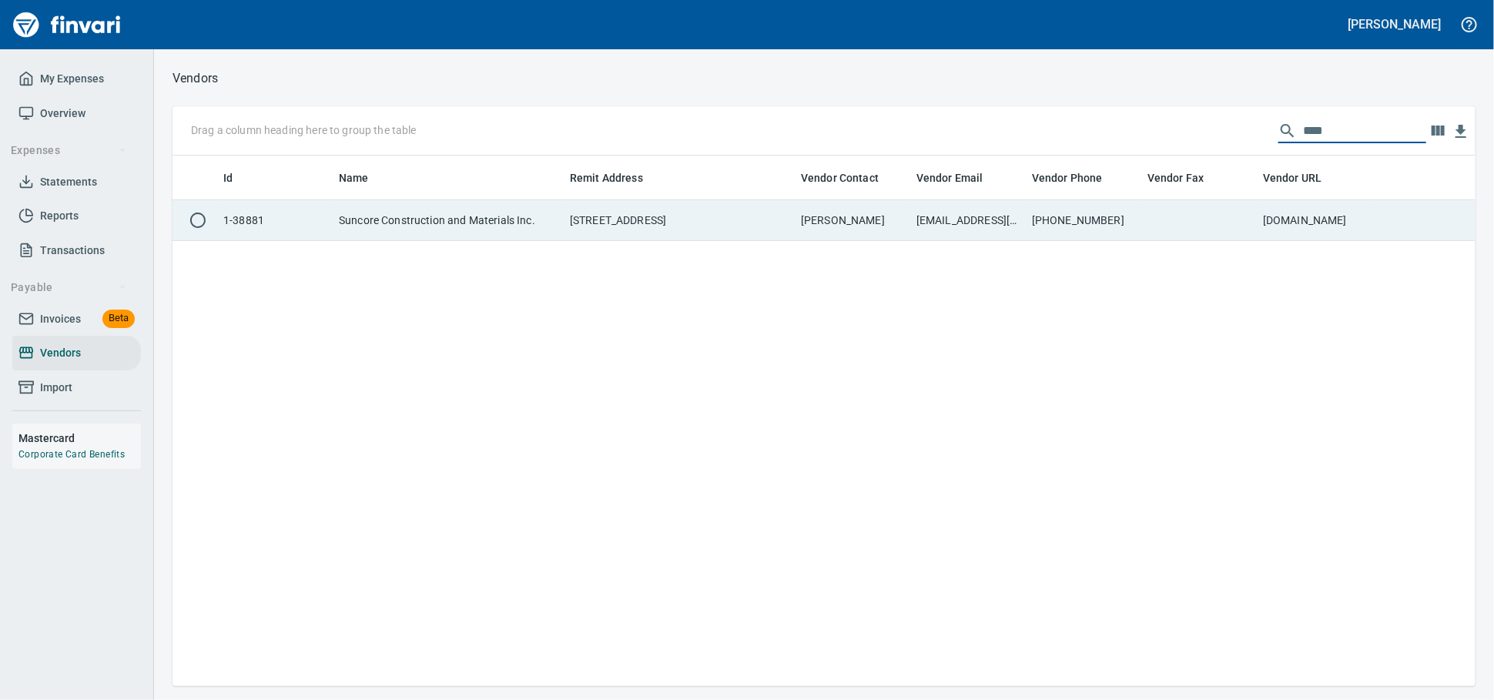
type input "****"
click at [641, 228] on td "[STREET_ADDRESS]" at bounding box center [679, 220] width 231 height 41
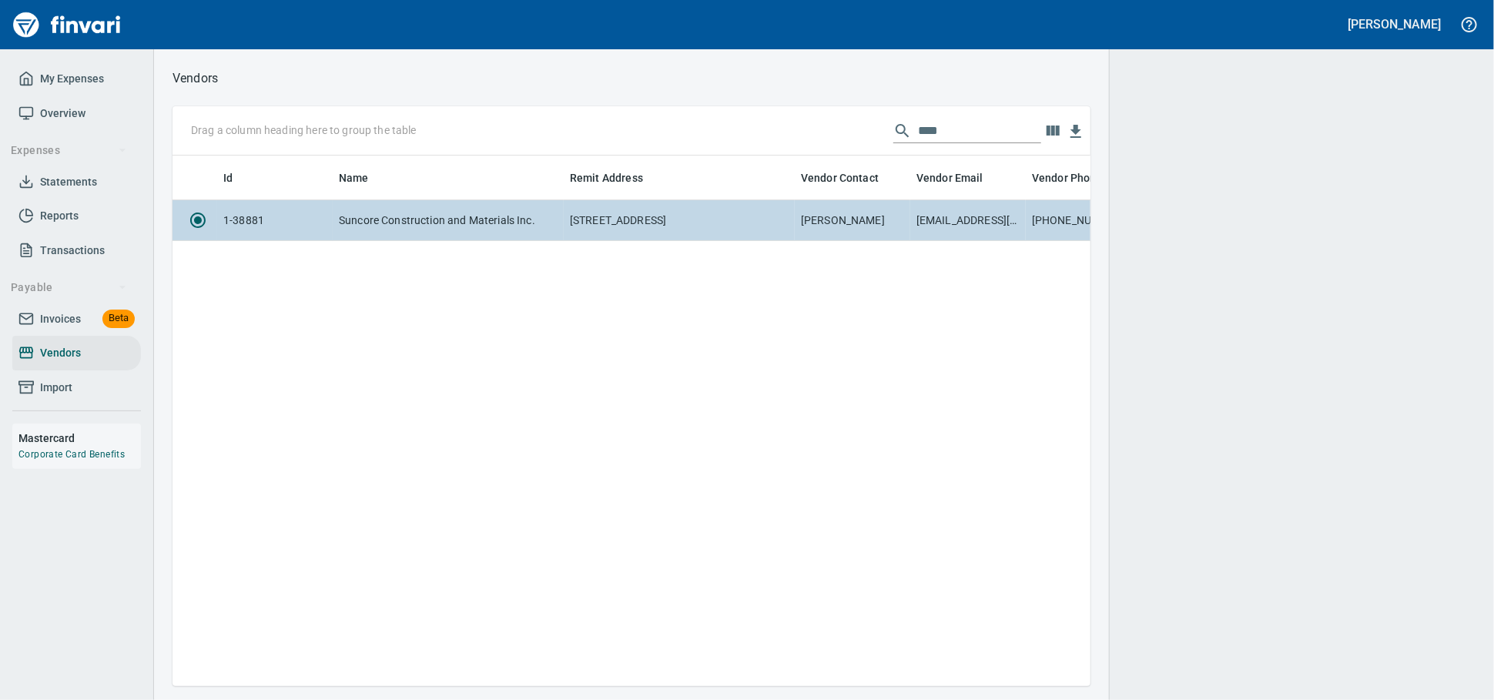
scroll to position [504, 904]
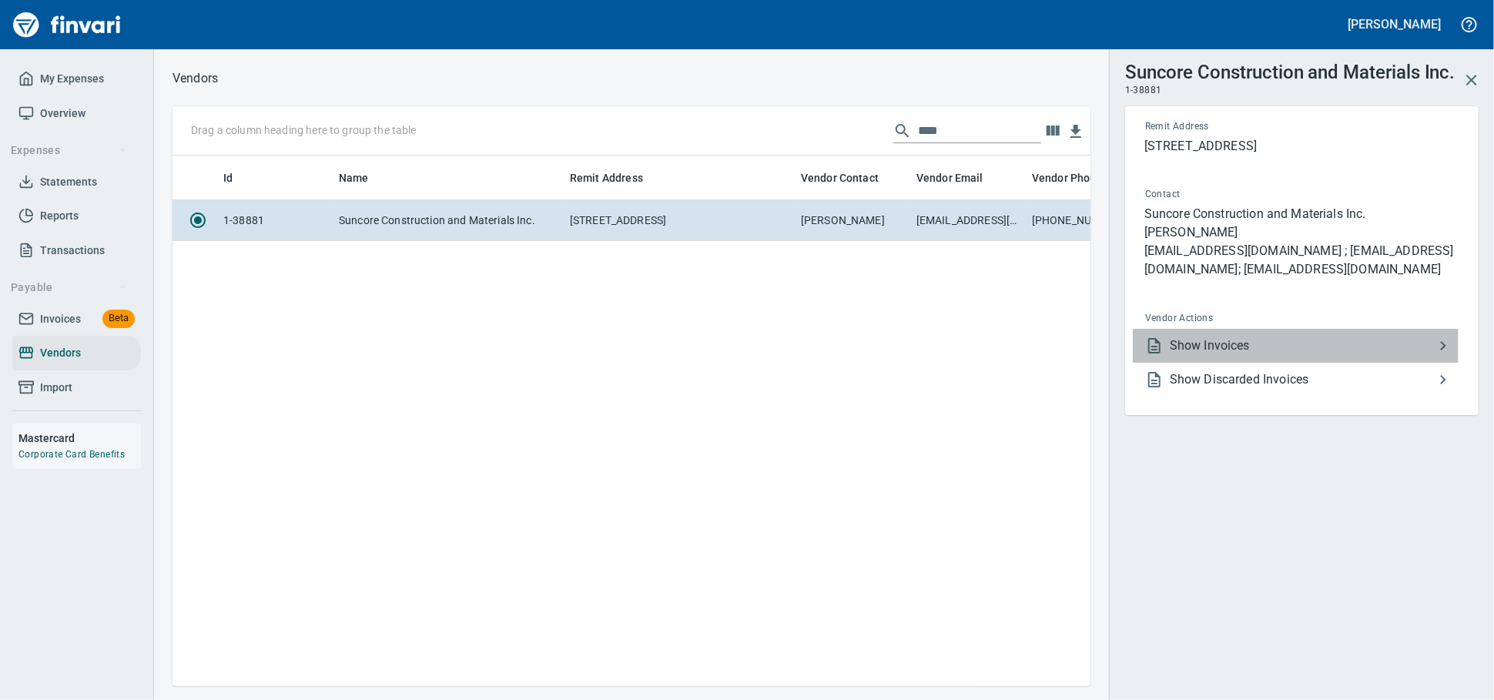
click at [1288, 355] on span "Show Invoices" at bounding box center [1302, 346] width 264 height 18
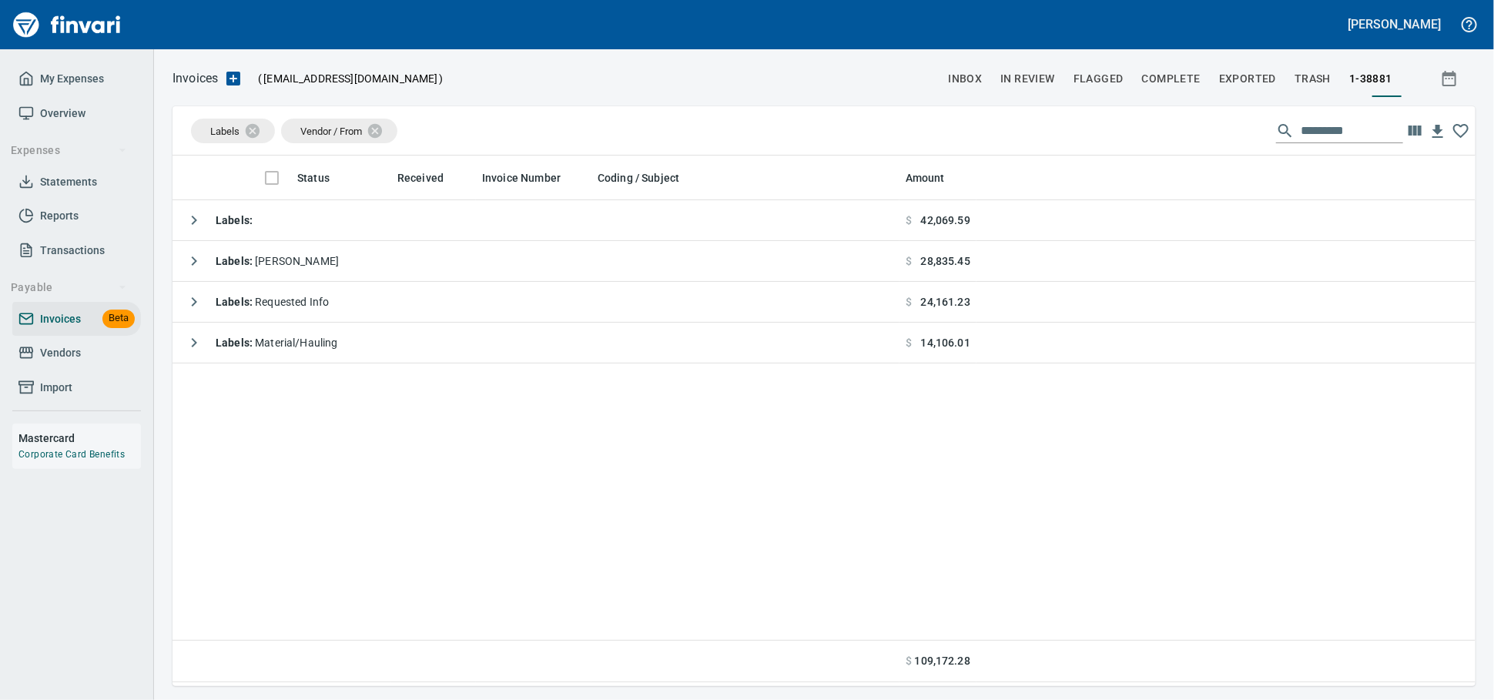
scroll to position [517, 1289]
click at [265, 134] on icon at bounding box center [262, 130] width 17 height 17
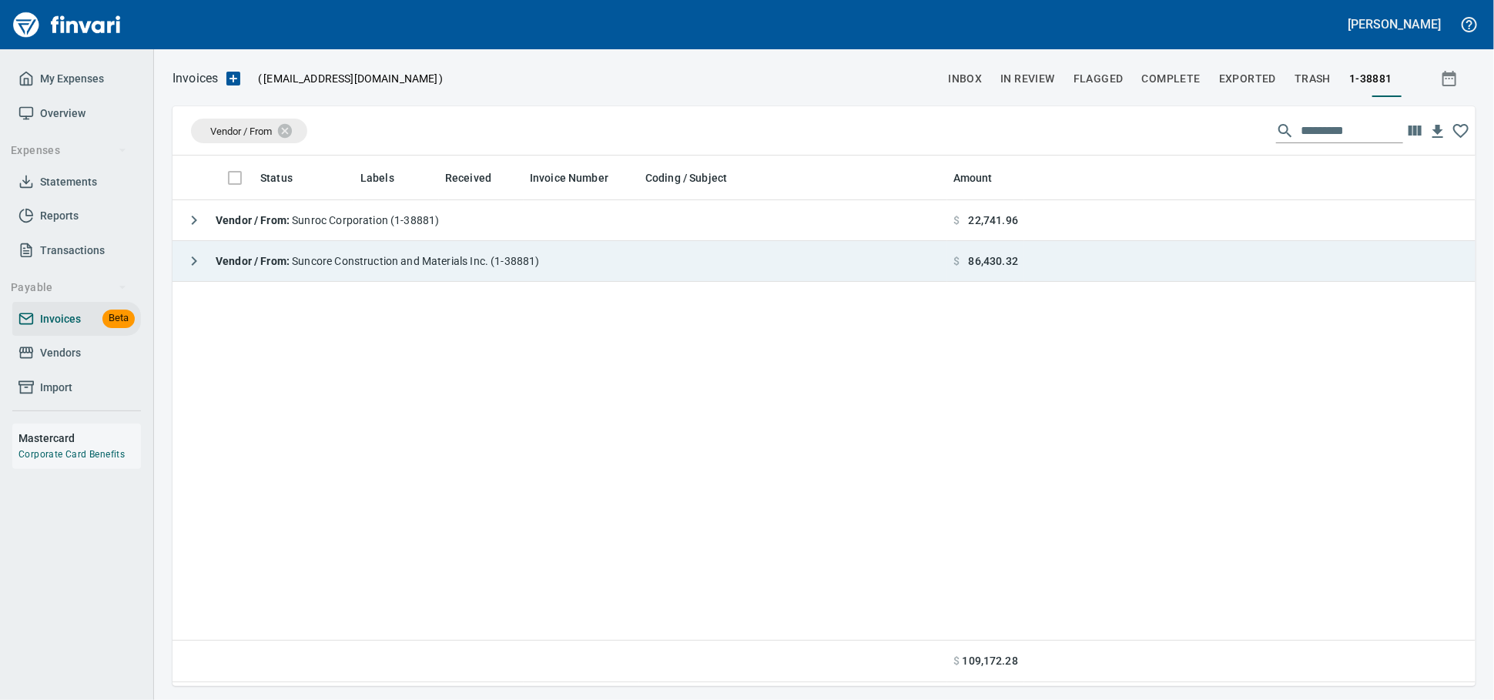
click at [390, 276] on div "Vendor / From : Suncore Construction and Materials Inc. (1-38881)" at bounding box center [359, 261] width 361 height 31
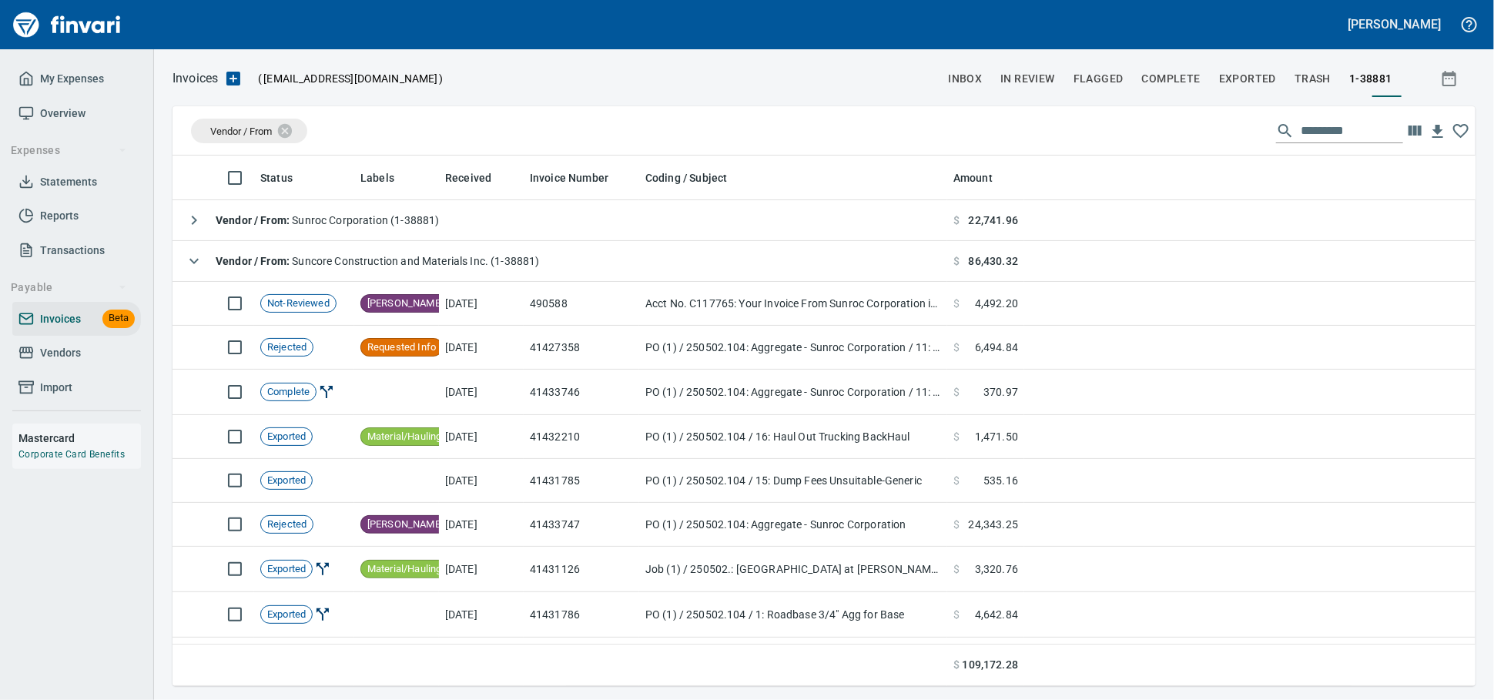
scroll to position [517, 1276]
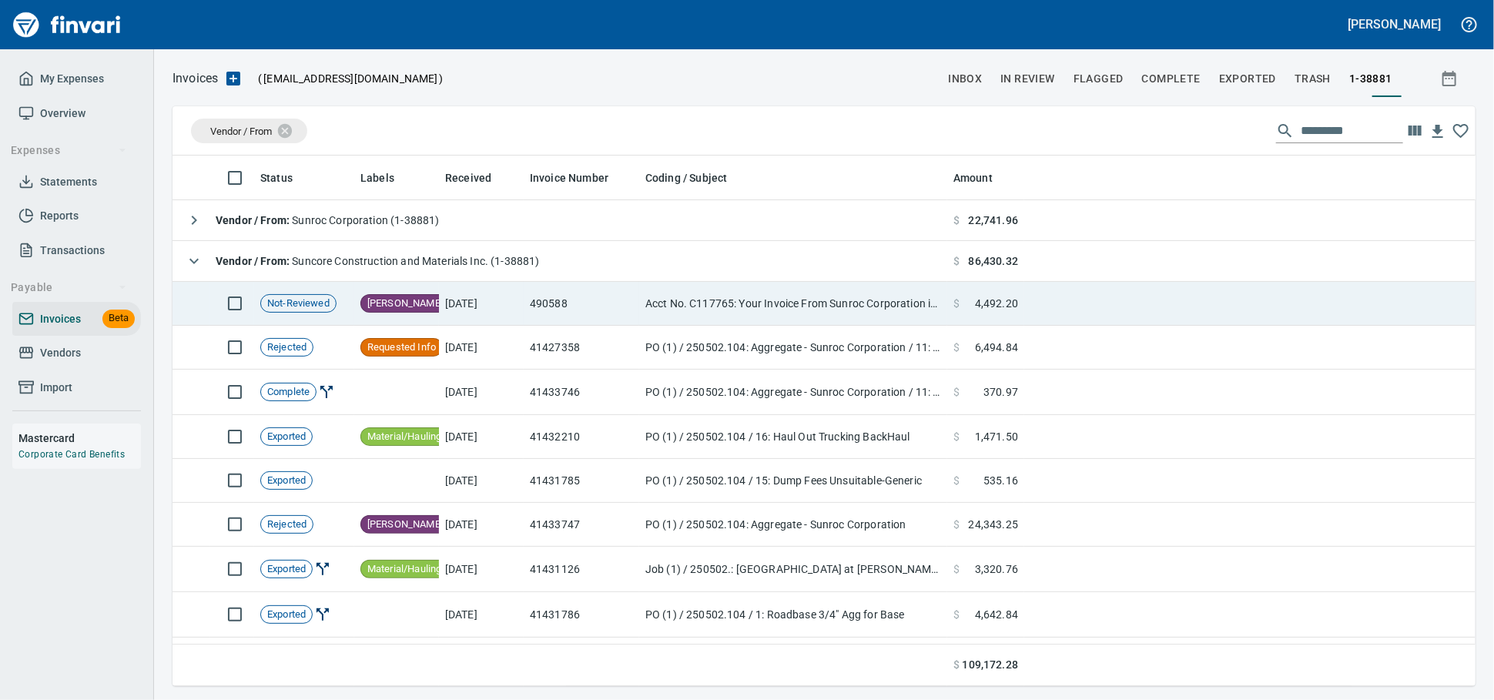
click at [720, 302] on td "Acct No. C117765: Your Invoice From Sunroc Corporation is Attached" at bounding box center [793, 304] width 308 height 44
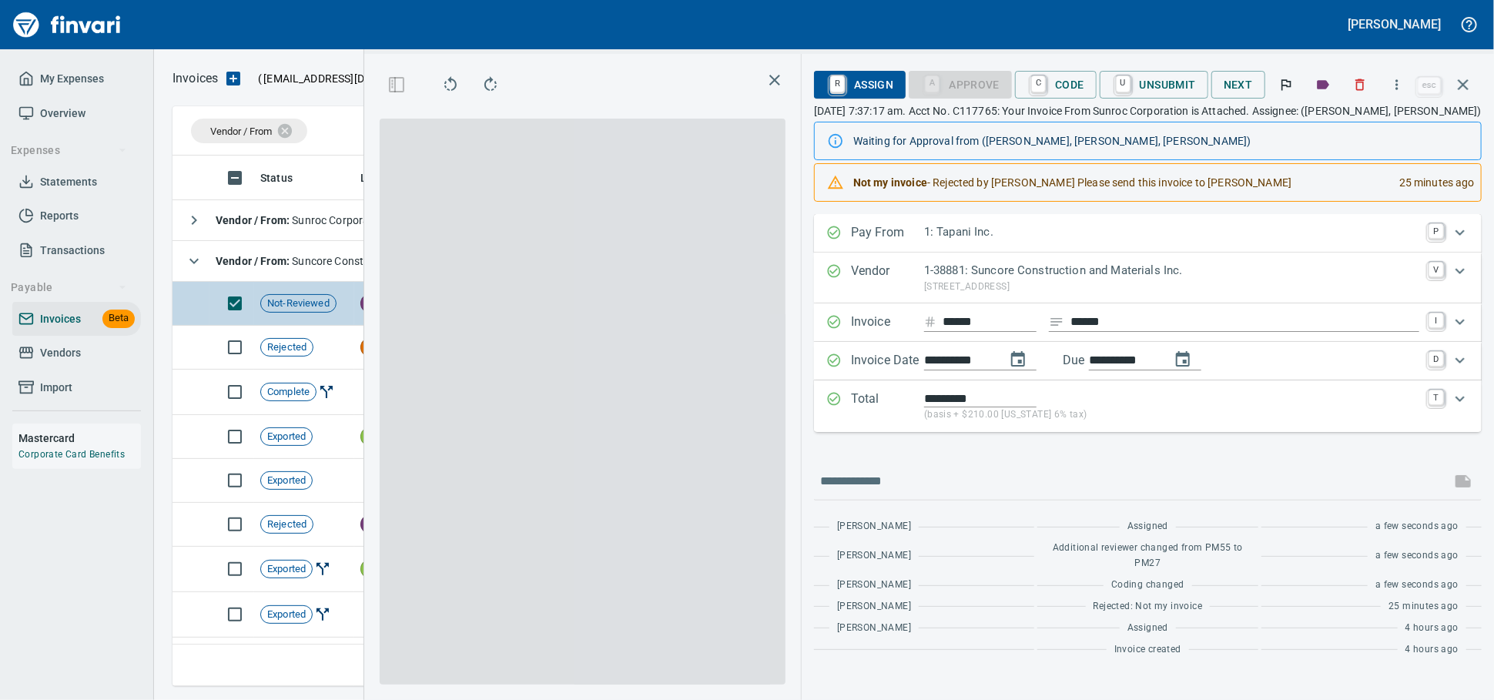
scroll to position [517, 891]
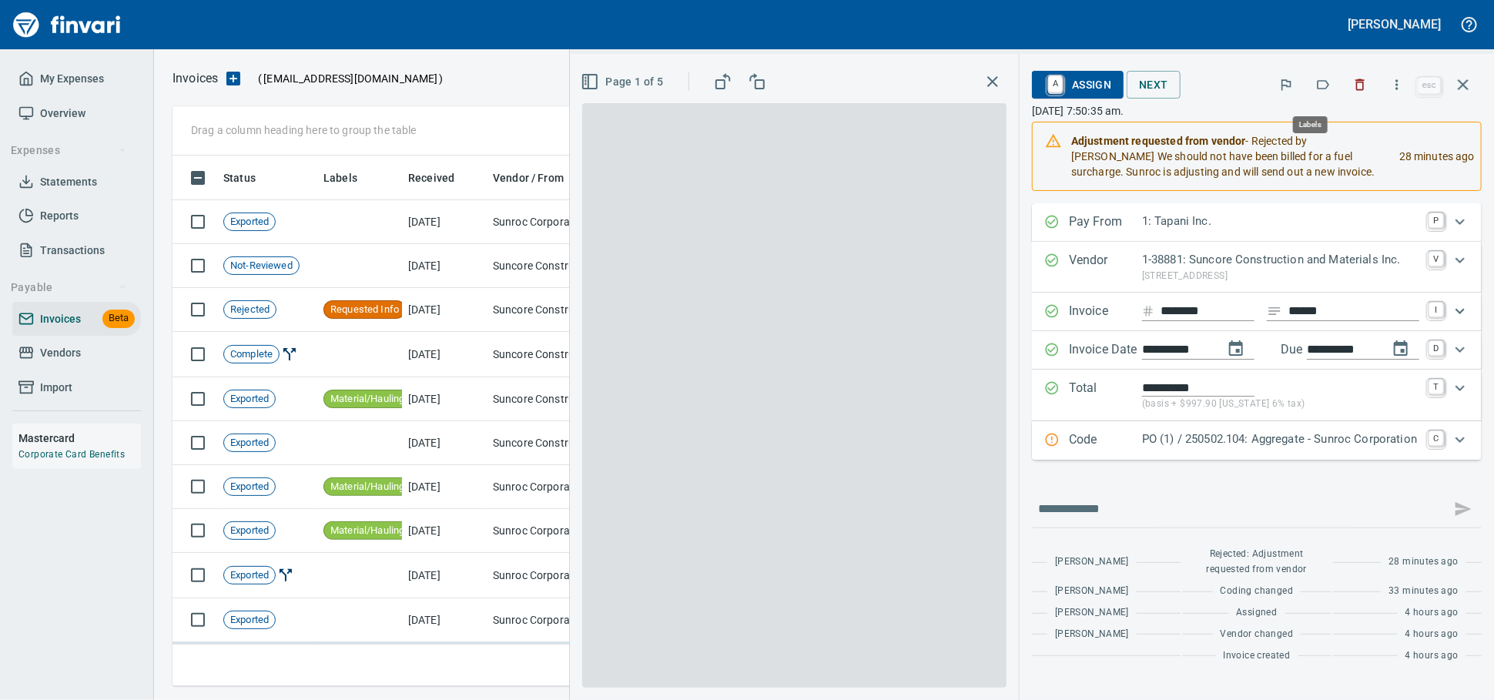
scroll to position [517, 1275]
click at [1323, 82] on button "button" at bounding box center [1323, 85] width 34 height 34
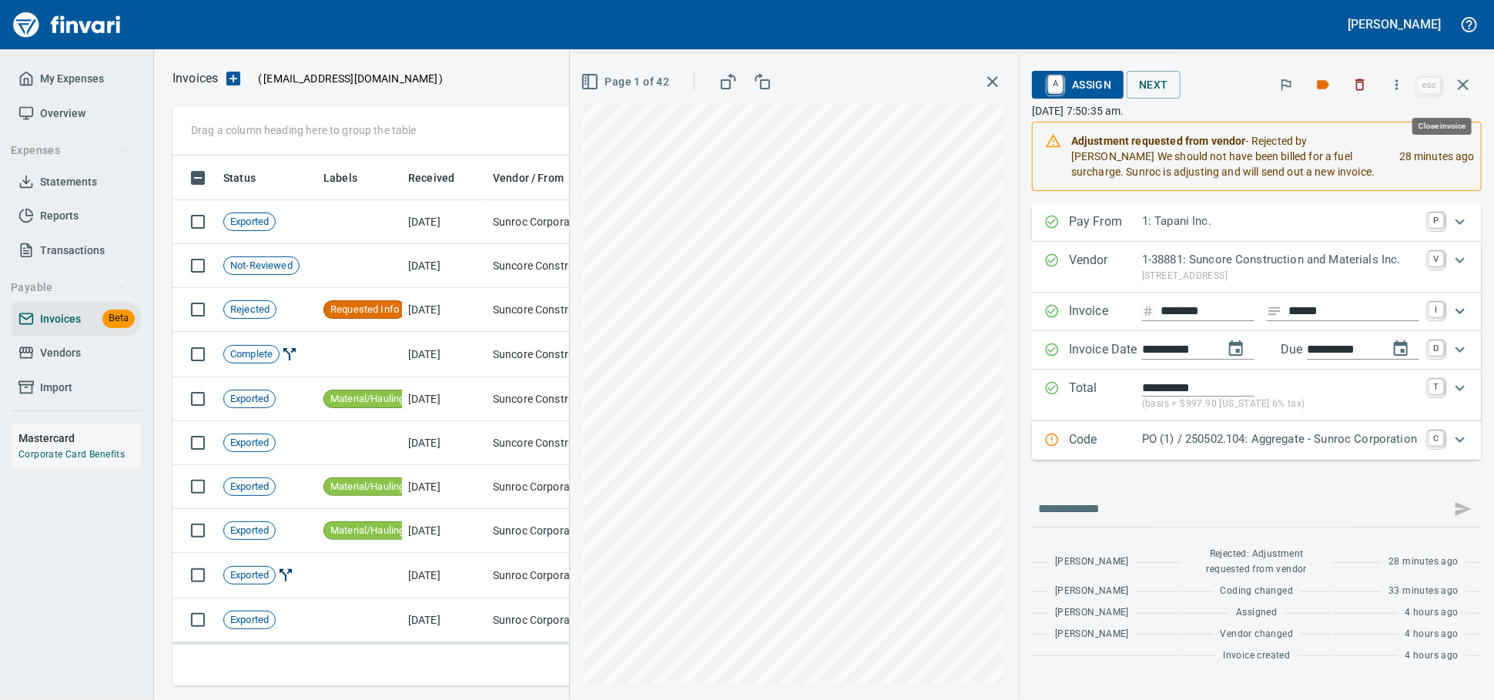
click at [1464, 86] on icon "button" at bounding box center [1463, 84] width 18 height 18
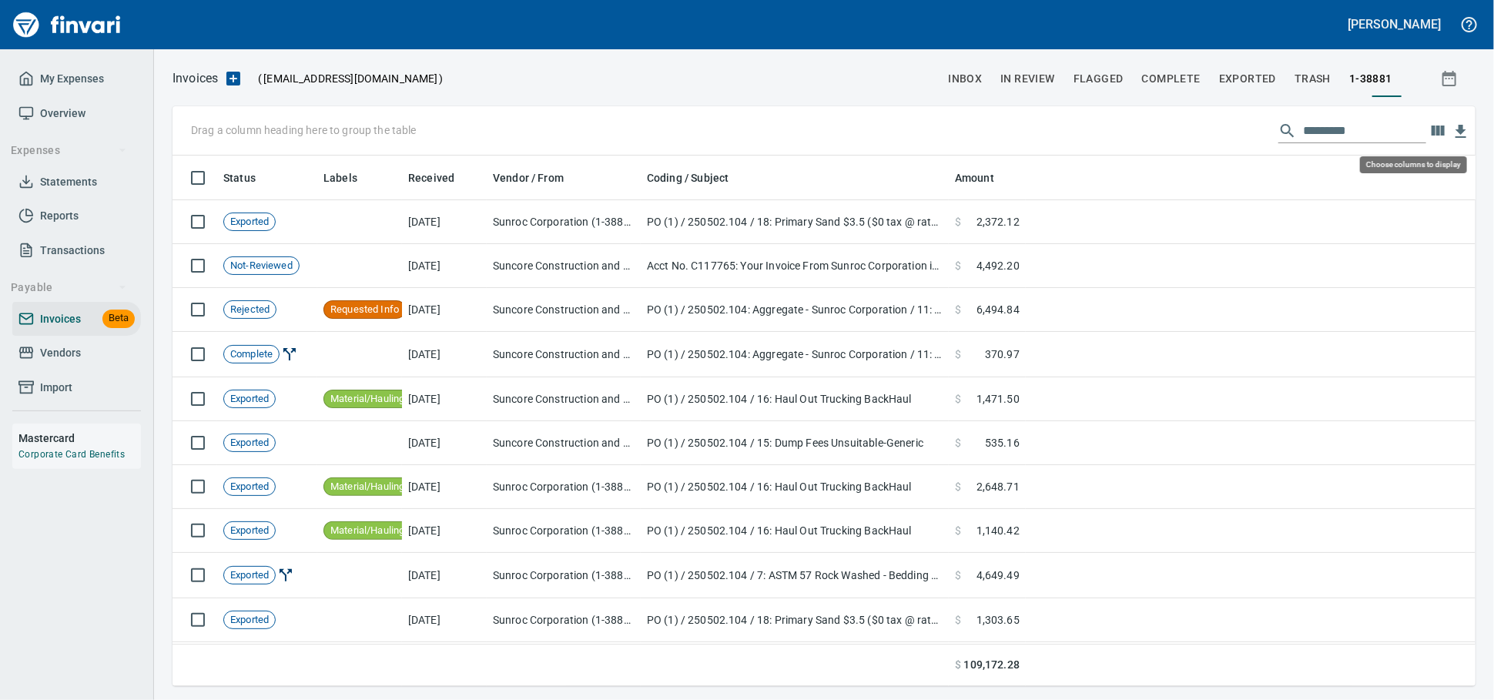
scroll to position [517, 1276]
click at [1435, 136] on icon "button" at bounding box center [1438, 131] width 13 height 10
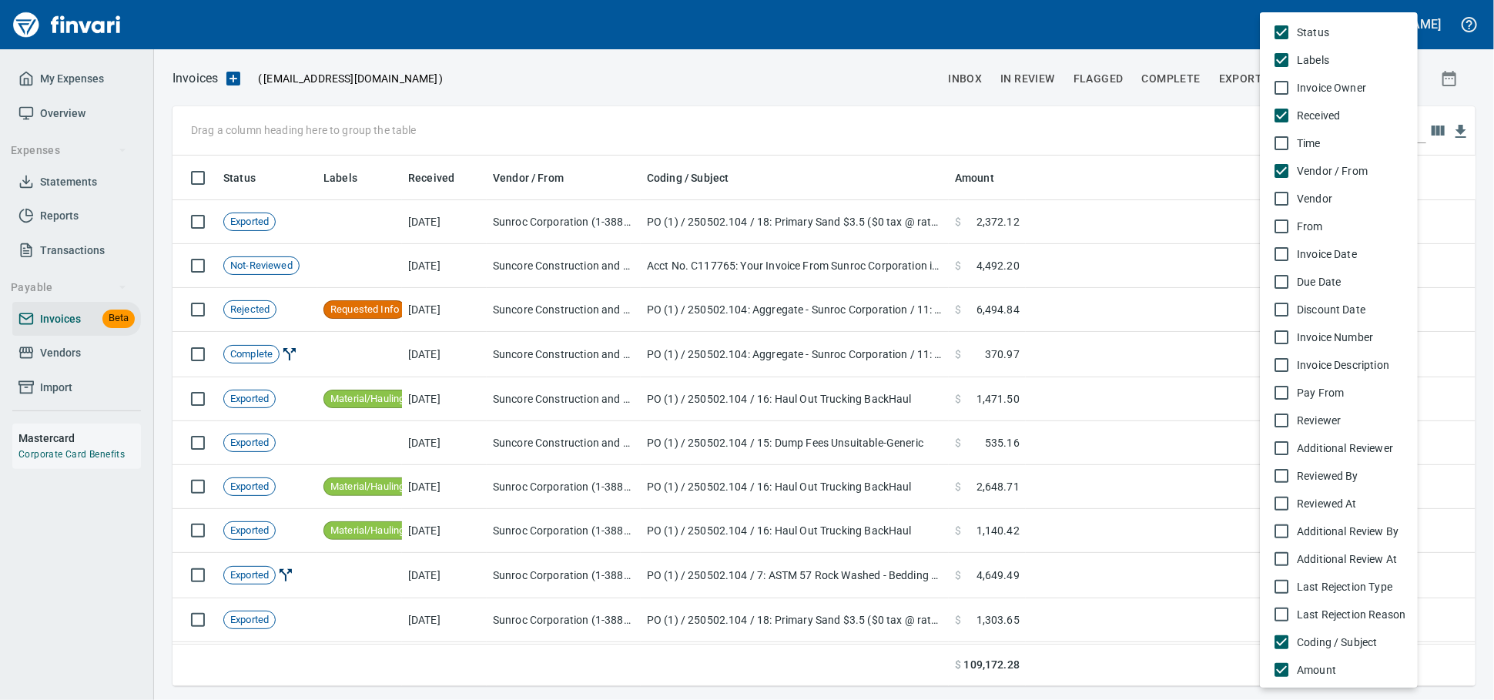
click at [1348, 345] on span "Invoice Number" at bounding box center [1351, 337] width 109 height 15
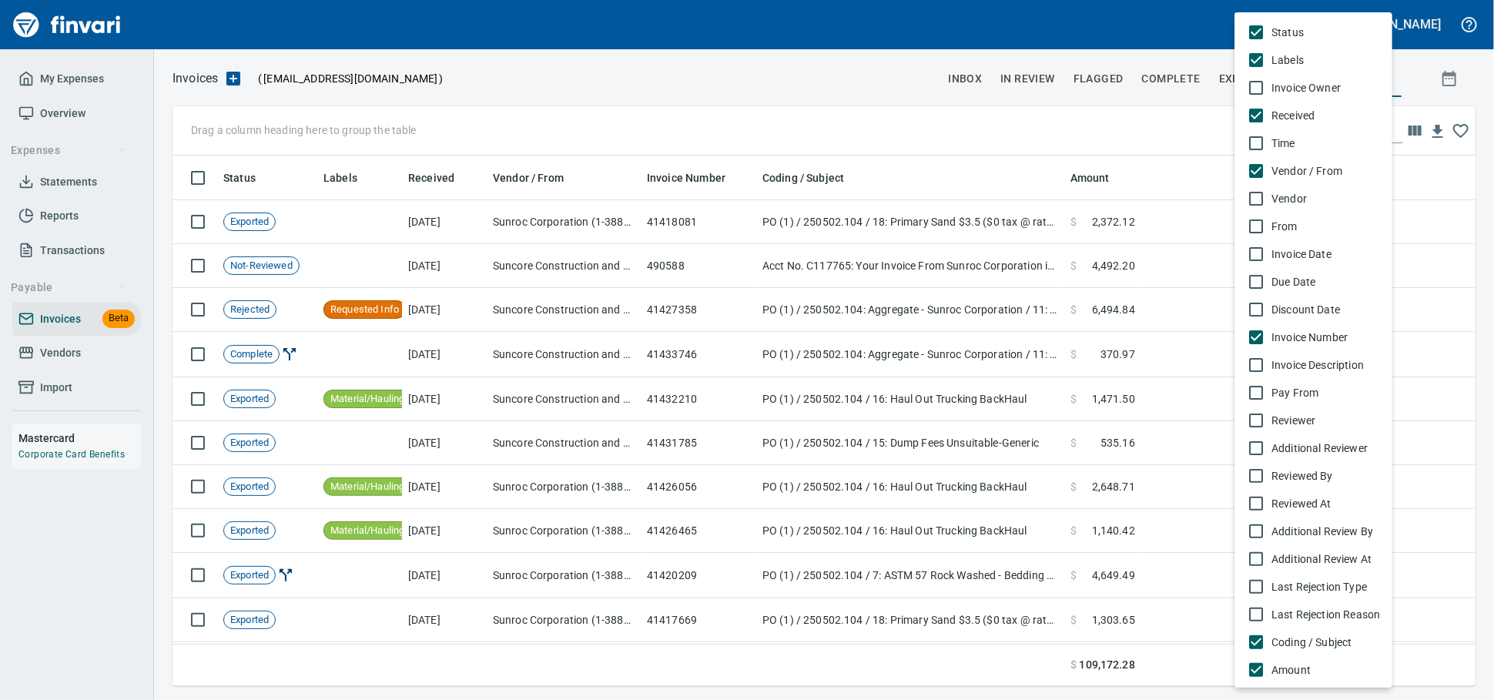
click at [1455, 126] on div at bounding box center [747, 350] width 1494 height 700
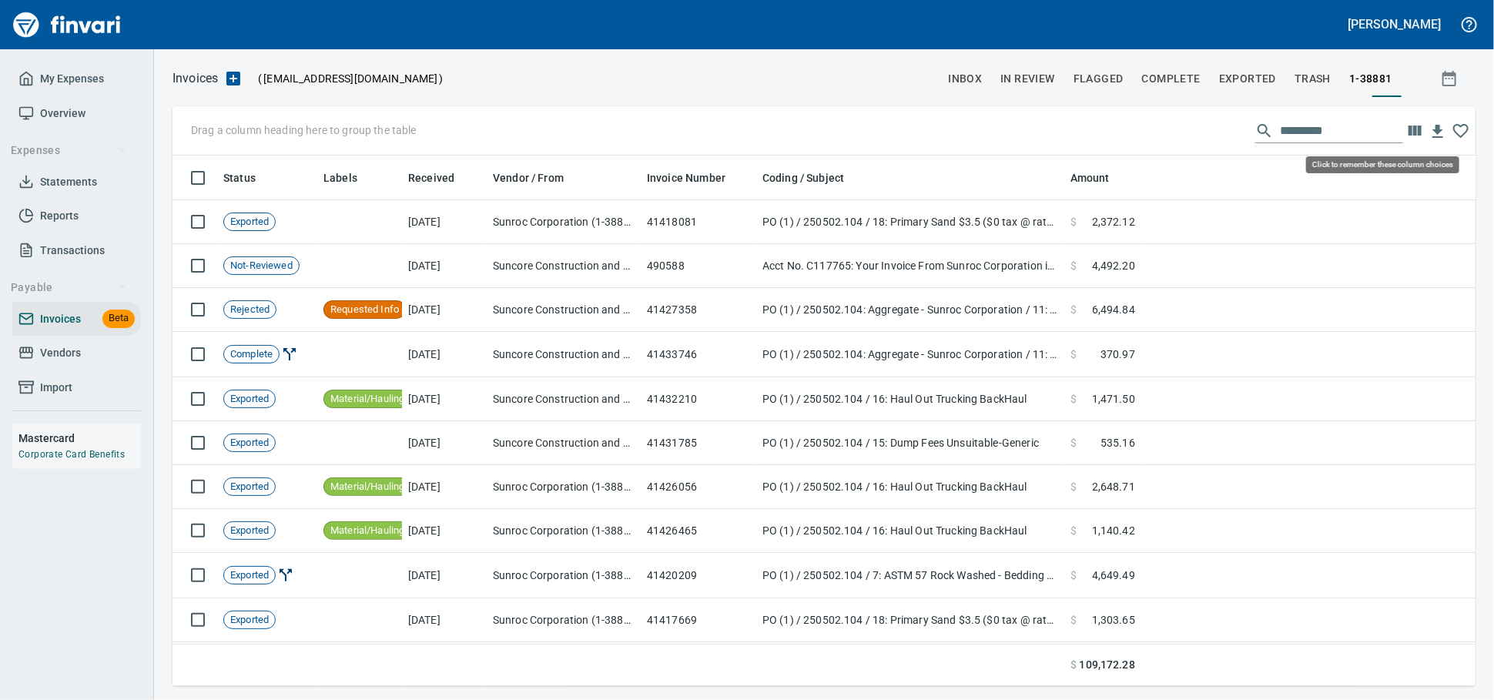
click at [1456, 130] on icon "button" at bounding box center [1461, 131] width 18 height 18
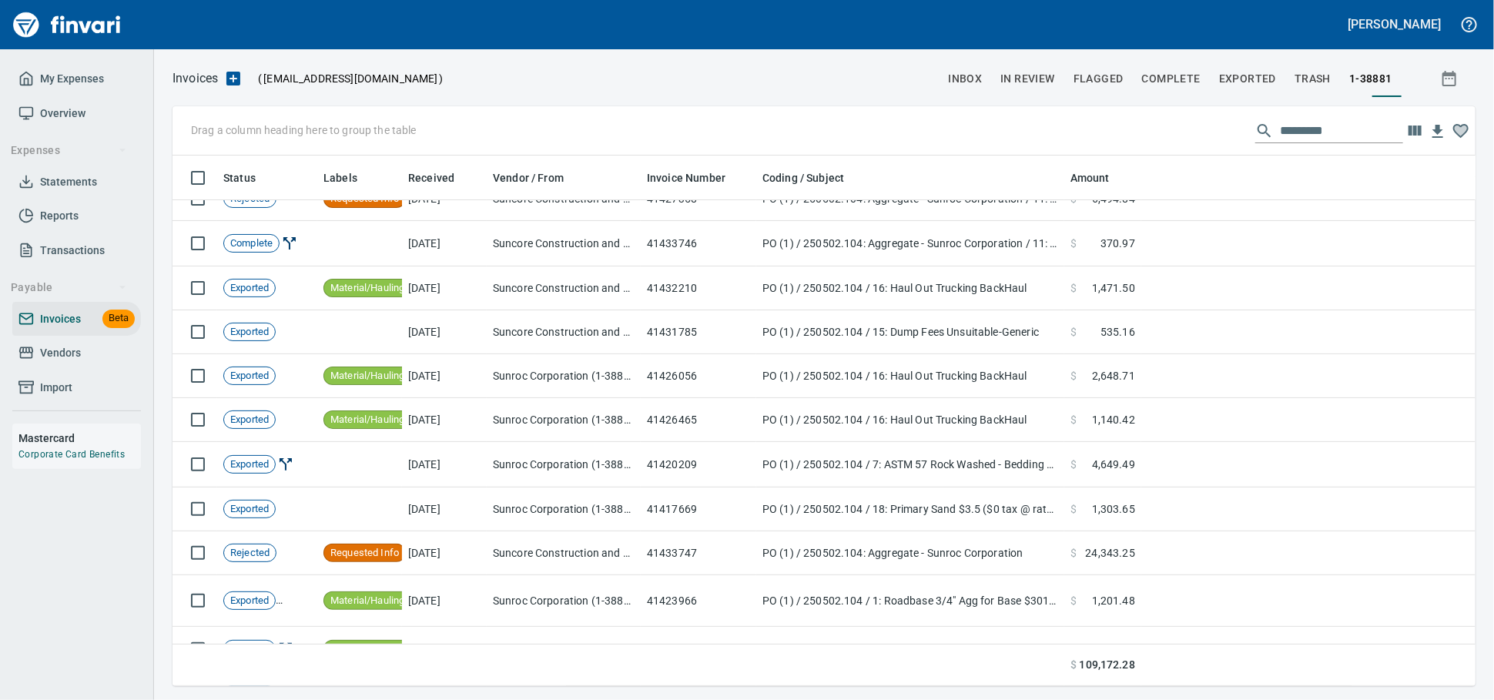
scroll to position [0, 0]
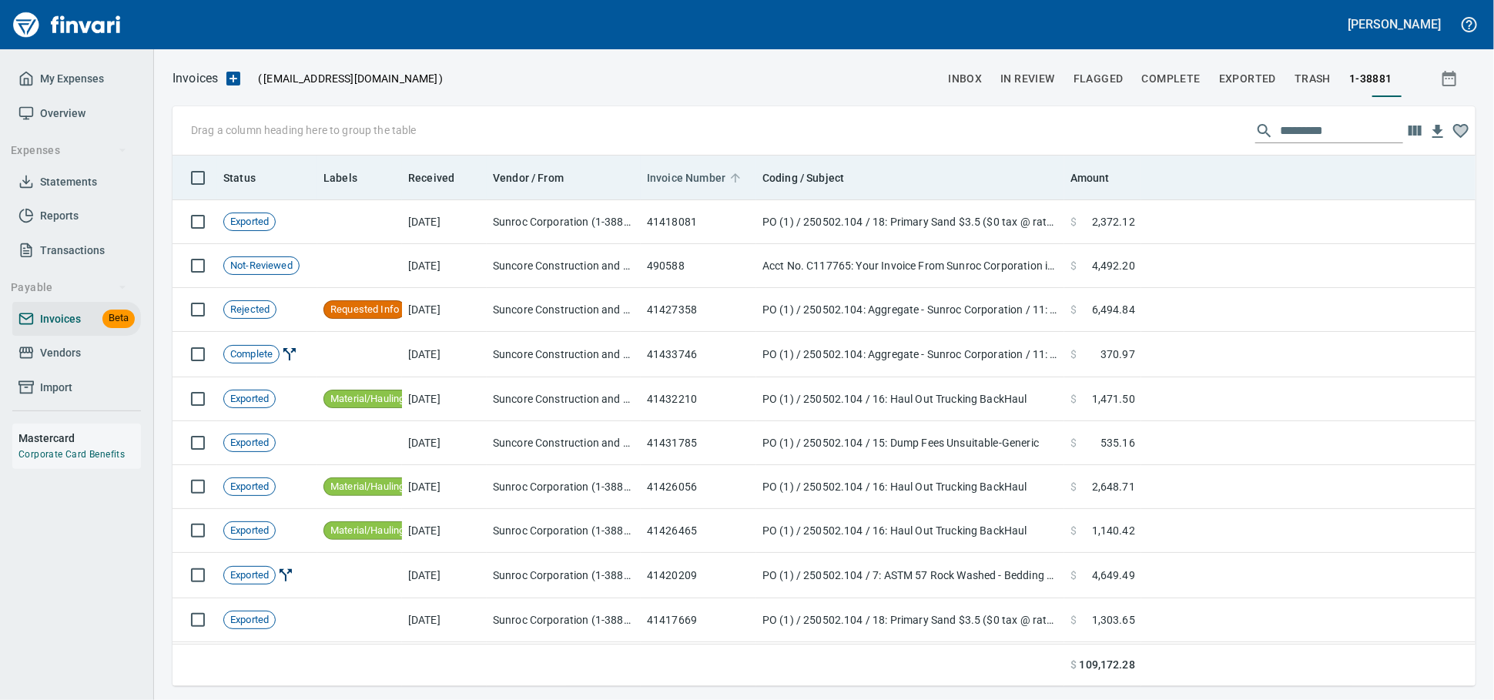
click at [702, 184] on span "Invoice Number" at bounding box center [686, 178] width 79 height 18
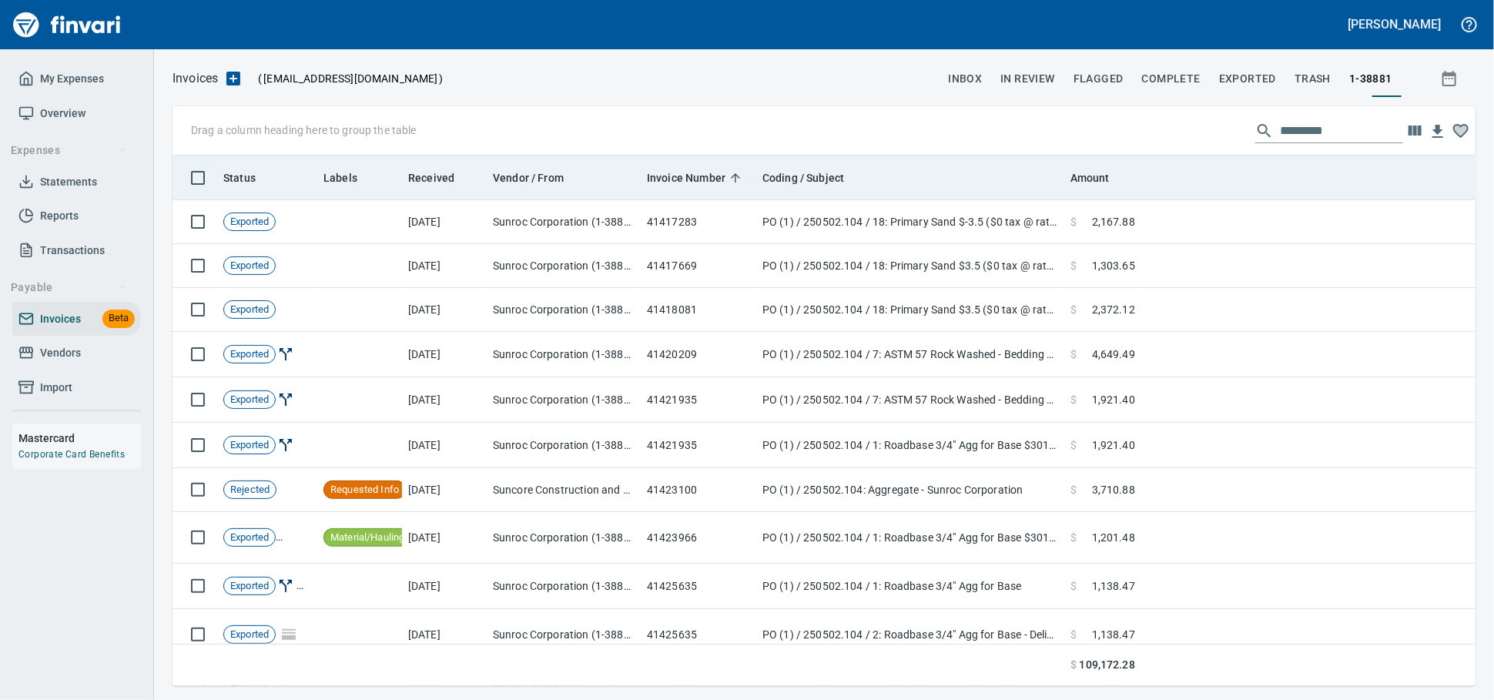
scroll to position [517, 1276]
click at [442, 167] on th "Received" at bounding box center [444, 178] width 85 height 45
click at [450, 176] on span "Received" at bounding box center [431, 178] width 46 height 18
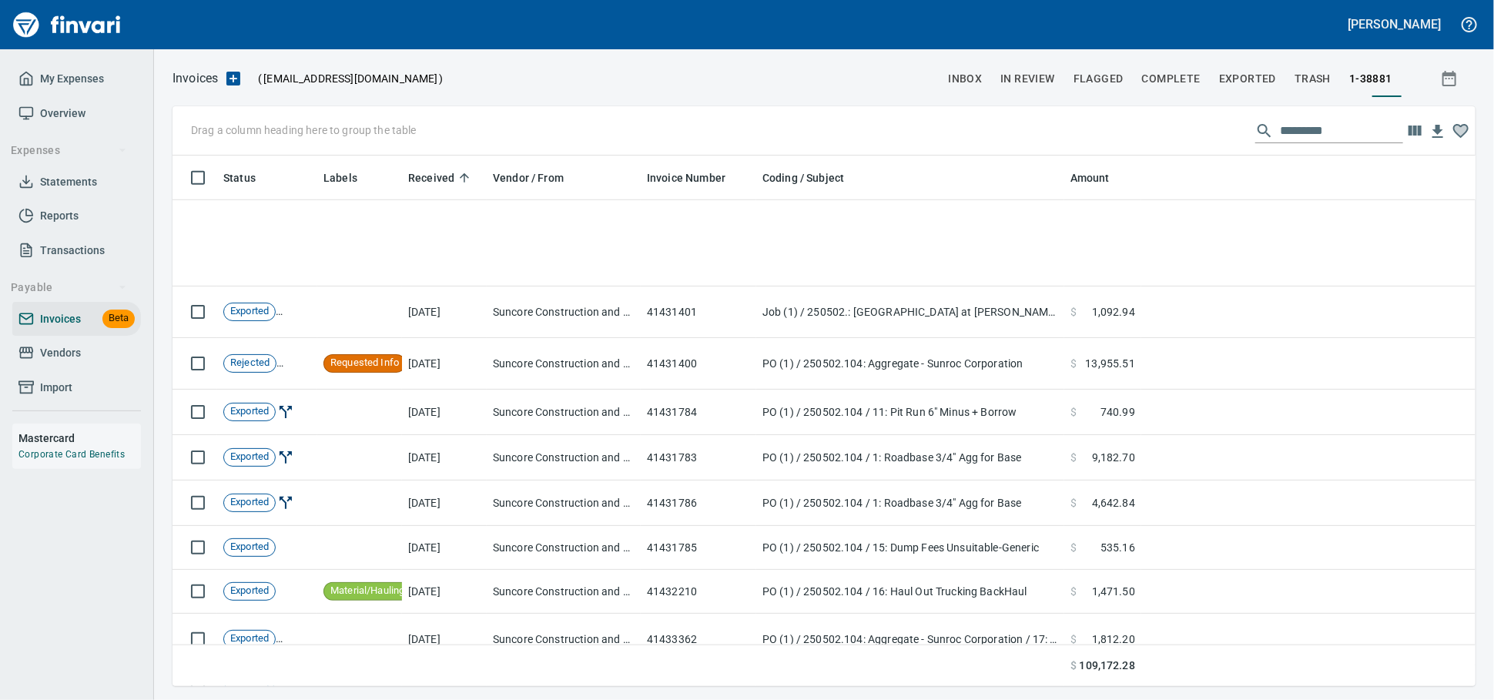
scroll to position [1076, 0]
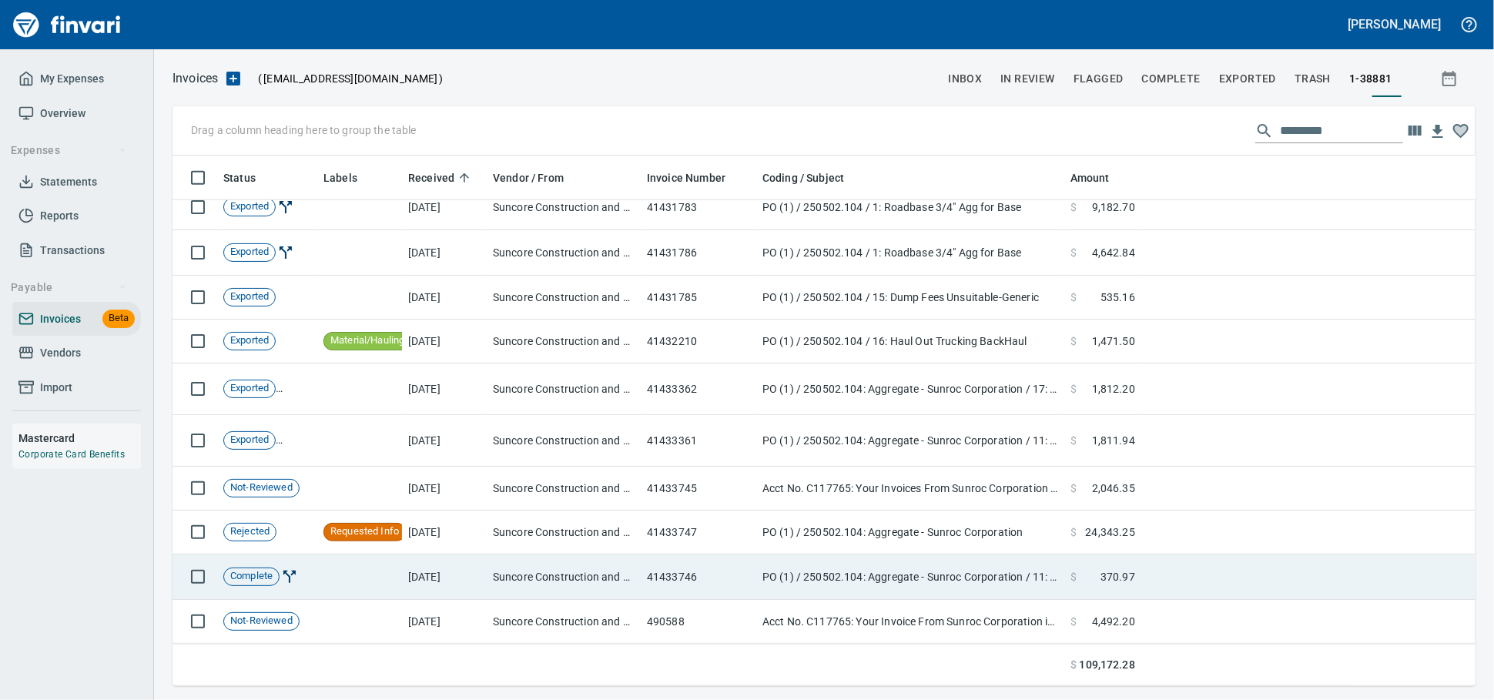
click at [675, 574] on td "41433746" at bounding box center [699, 576] width 116 height 45
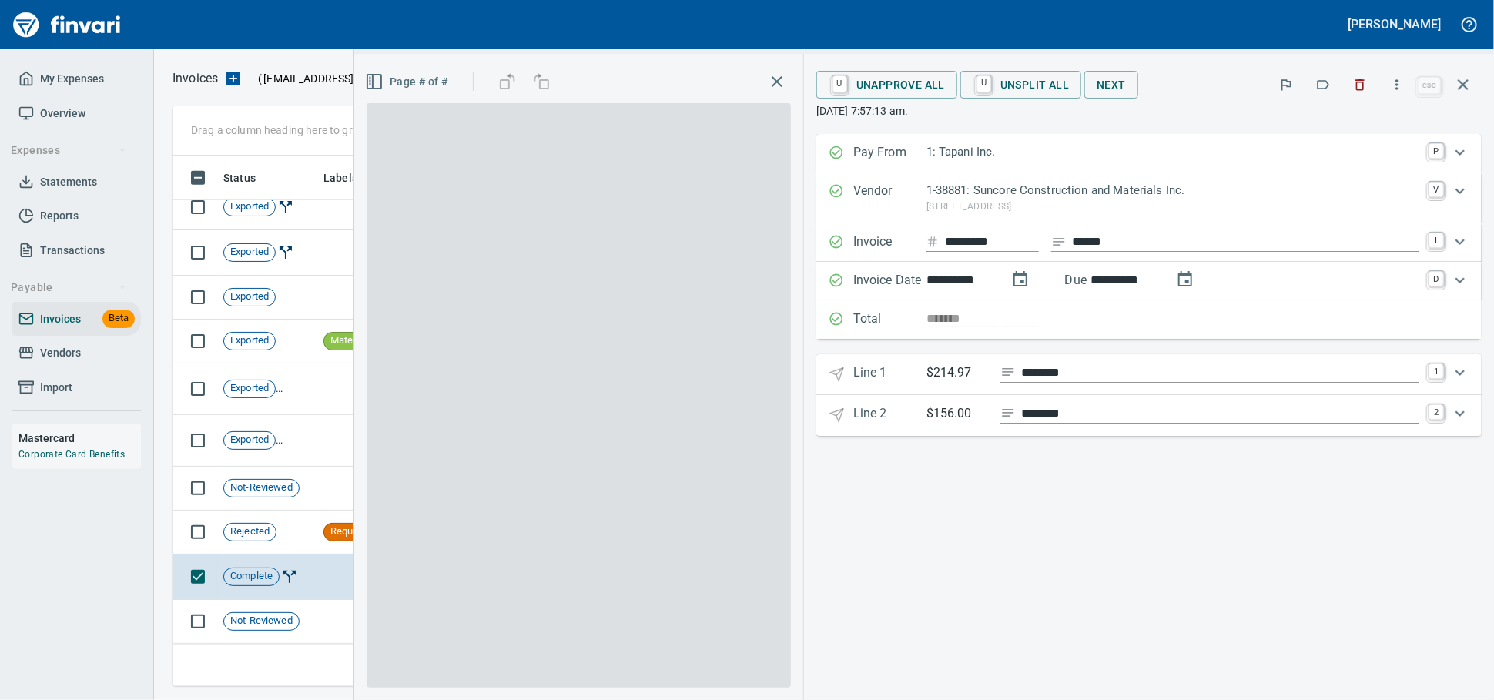
scroll to position [517, 1275]
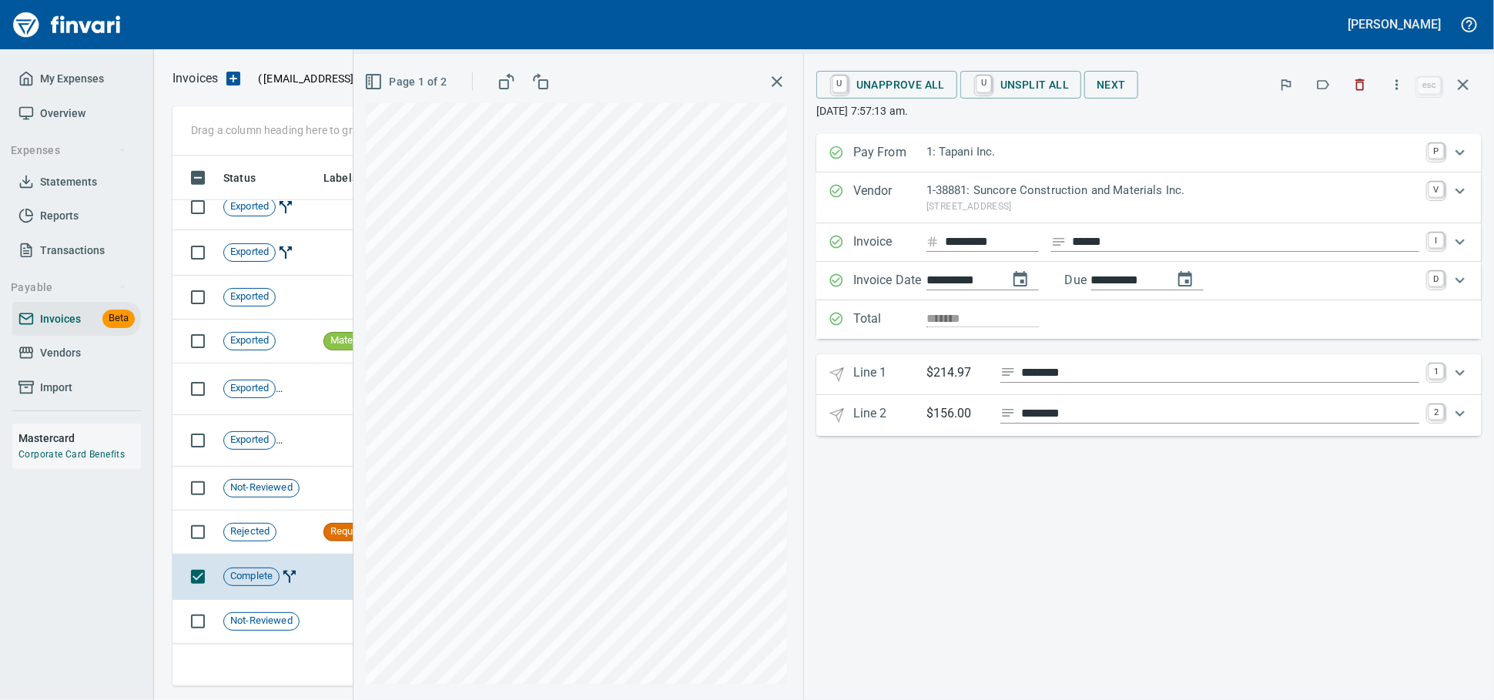
click at [1467, 83] on icon "button" at bounding box center [1463, 84] width 18 height 18
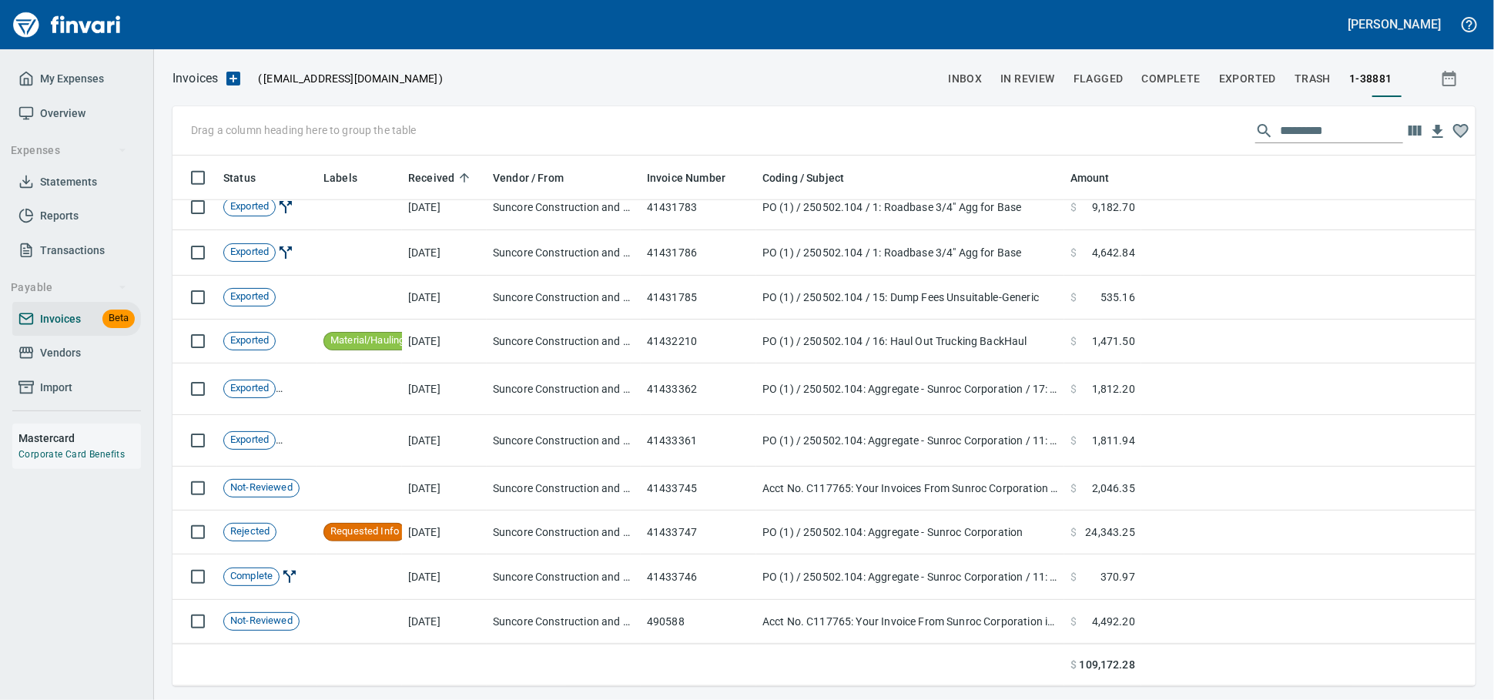
scroll to position [517, 1276]
click at [42, 363] on span "Vendors" at bounding box center [60, 352] width 41 height 19
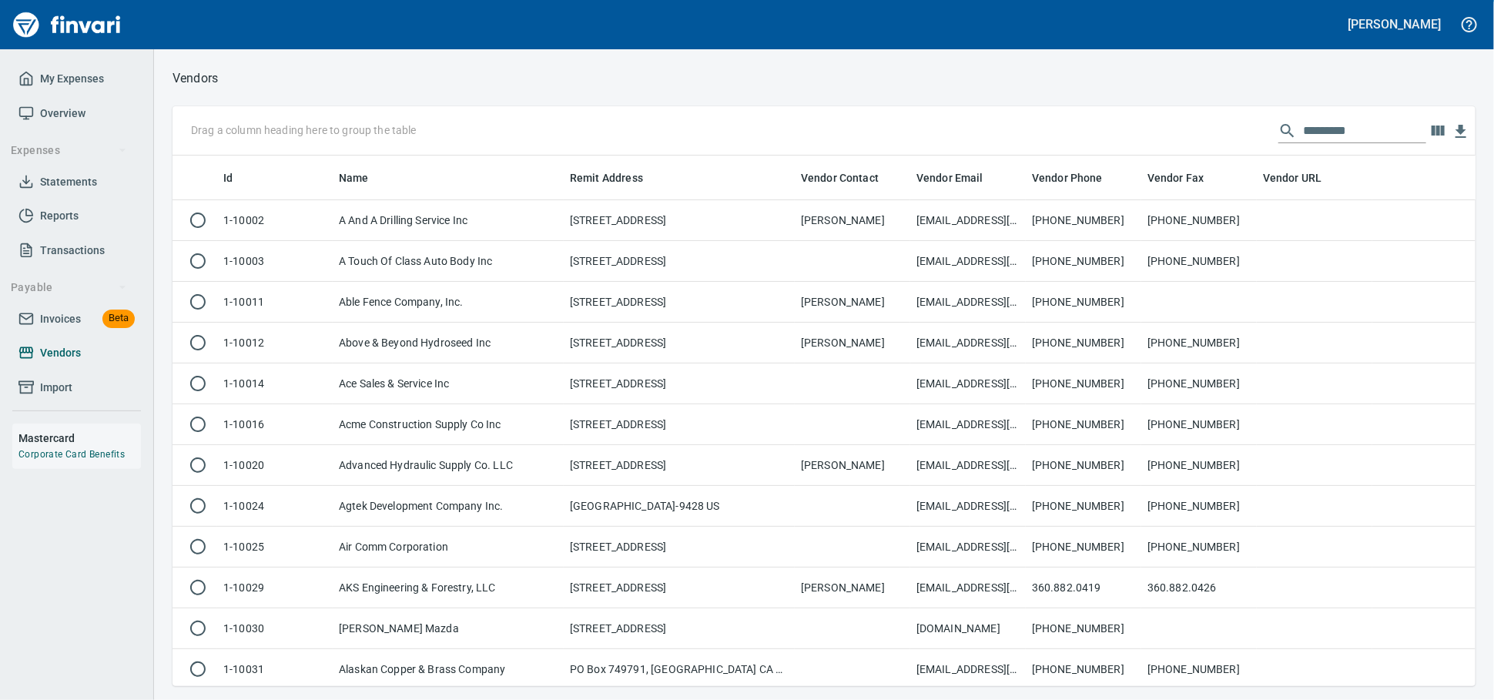
scroll to position [517, 1276]
drag, startPoint x: 52, startPoint y: 364, endPoint x: 55, endPoint y: 344, distance: 20.2
click at [52, 363] on span "Vendors" at bounding box center [60, 352] width 41 height 19
click at [56, 329] on span "Invoices" at bounding box center [60, 319] width 41 height 19
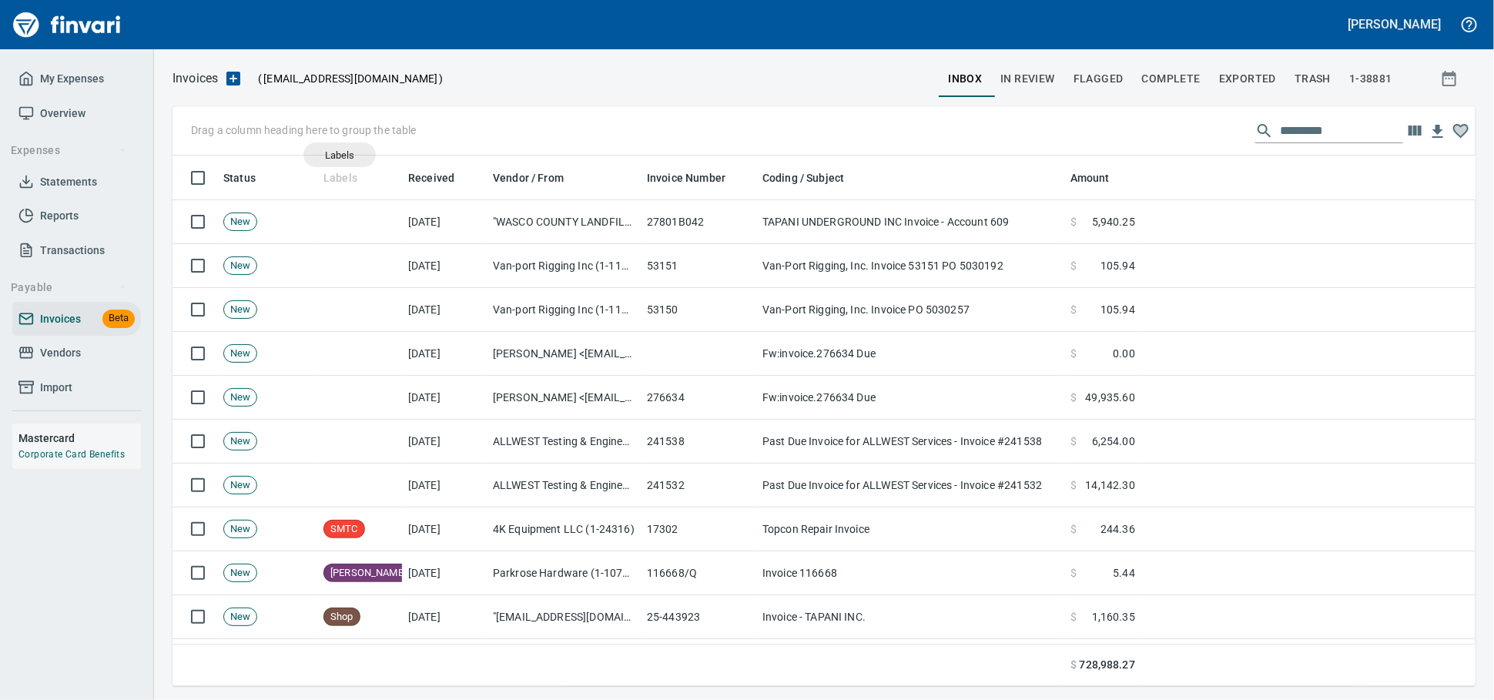
scroll to position [517, 1276]
drag, startPoint x: 350, startPoint y: 182, endPoint x: 301, endPoint y: 131, distance: 70.3
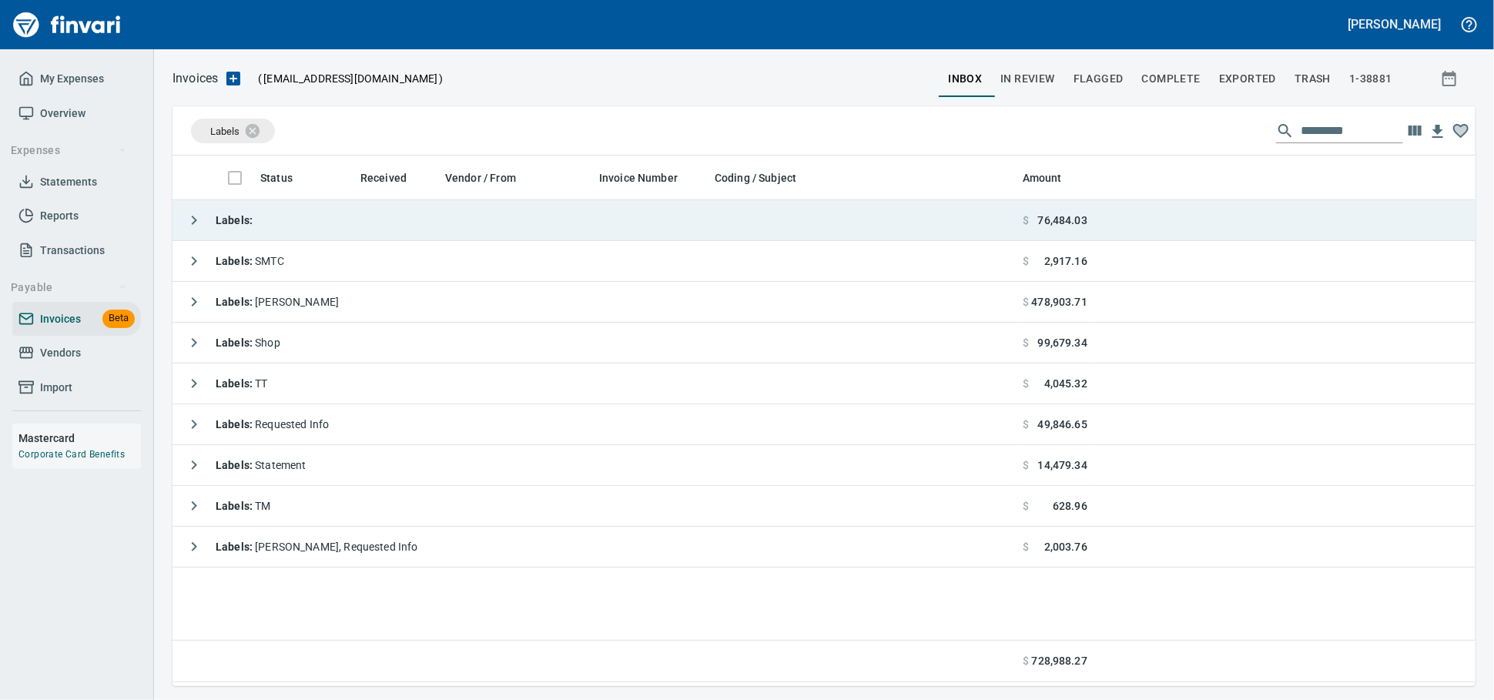
click at [300, 212] on td "Labels :" at bounding box center [594, 220] width 844 height 41
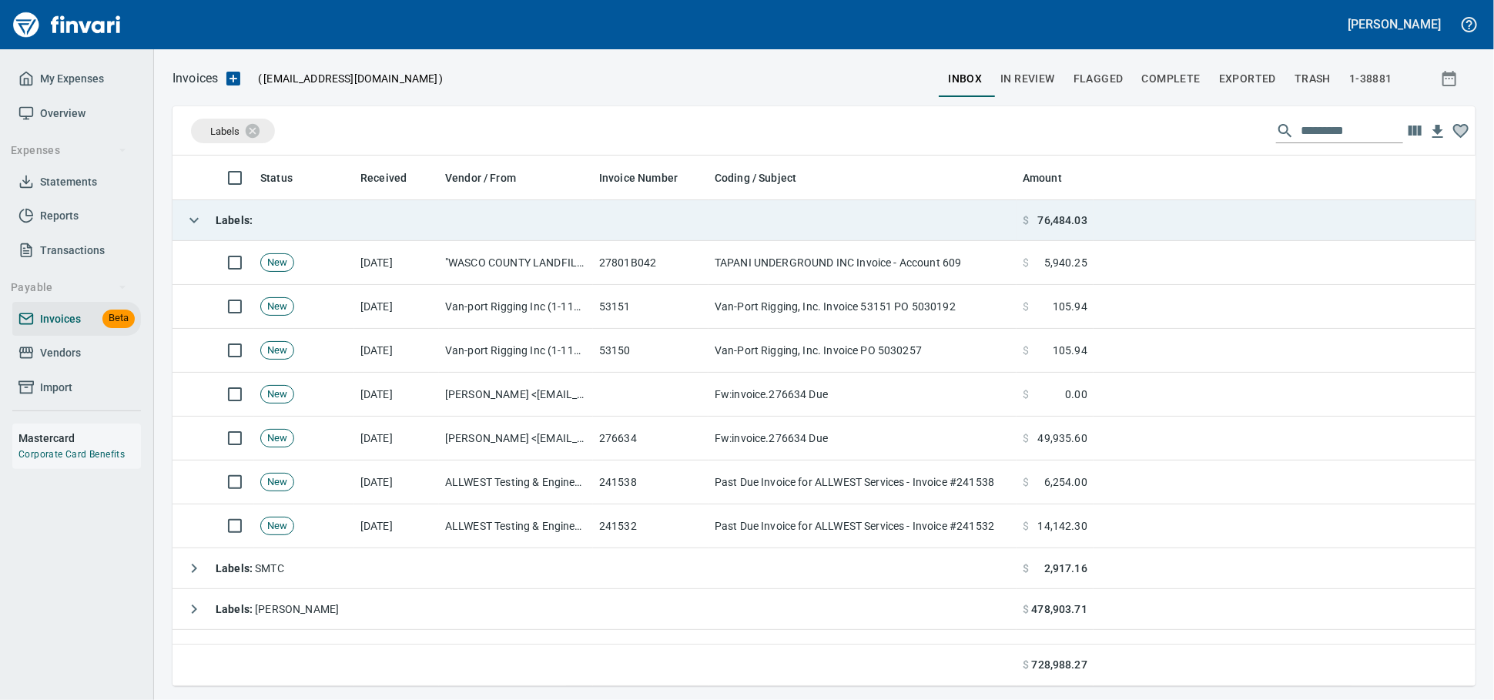
scroll to position [517, 1276]
click at [300, 212] on td "Labels :" at bounding box center [594, 220] width 844 height 41
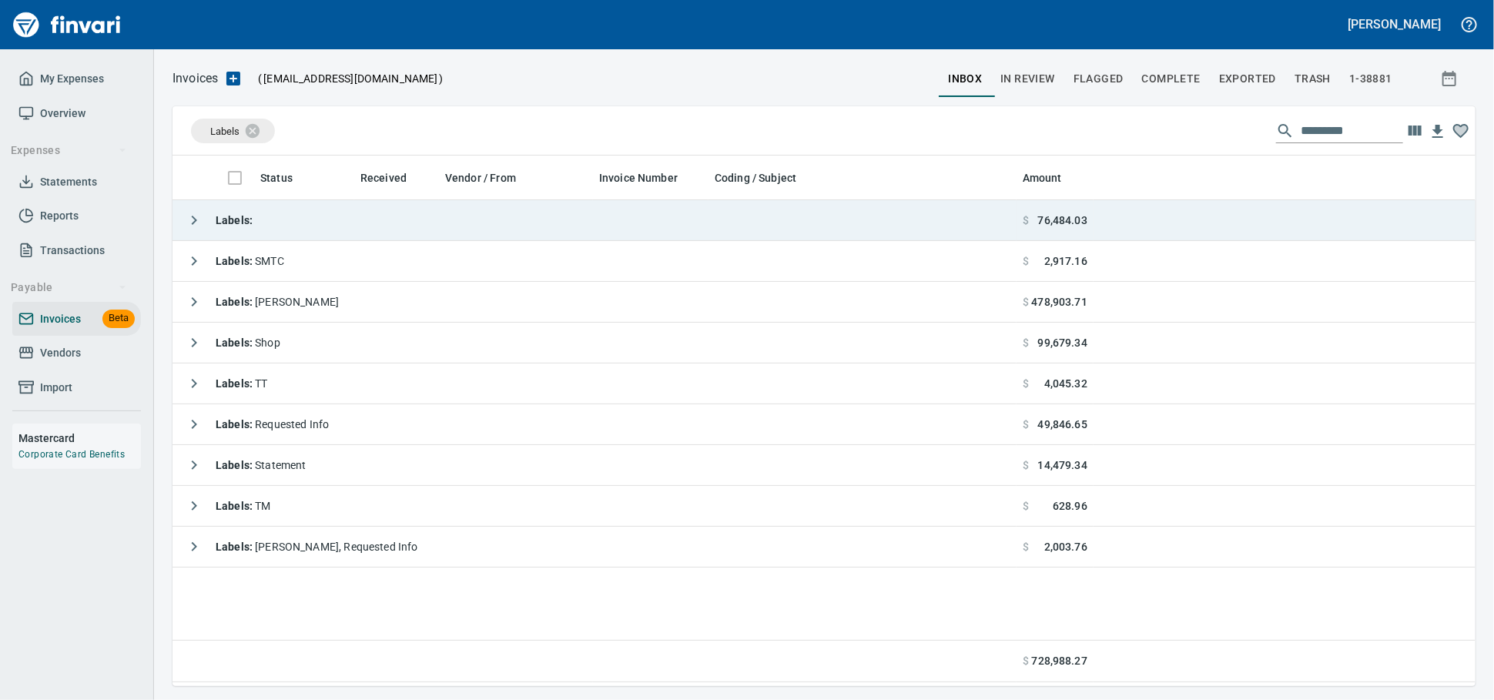
click at [314, 224] on td "Labels :" at bounding box center [594, 220] width 844 height 41
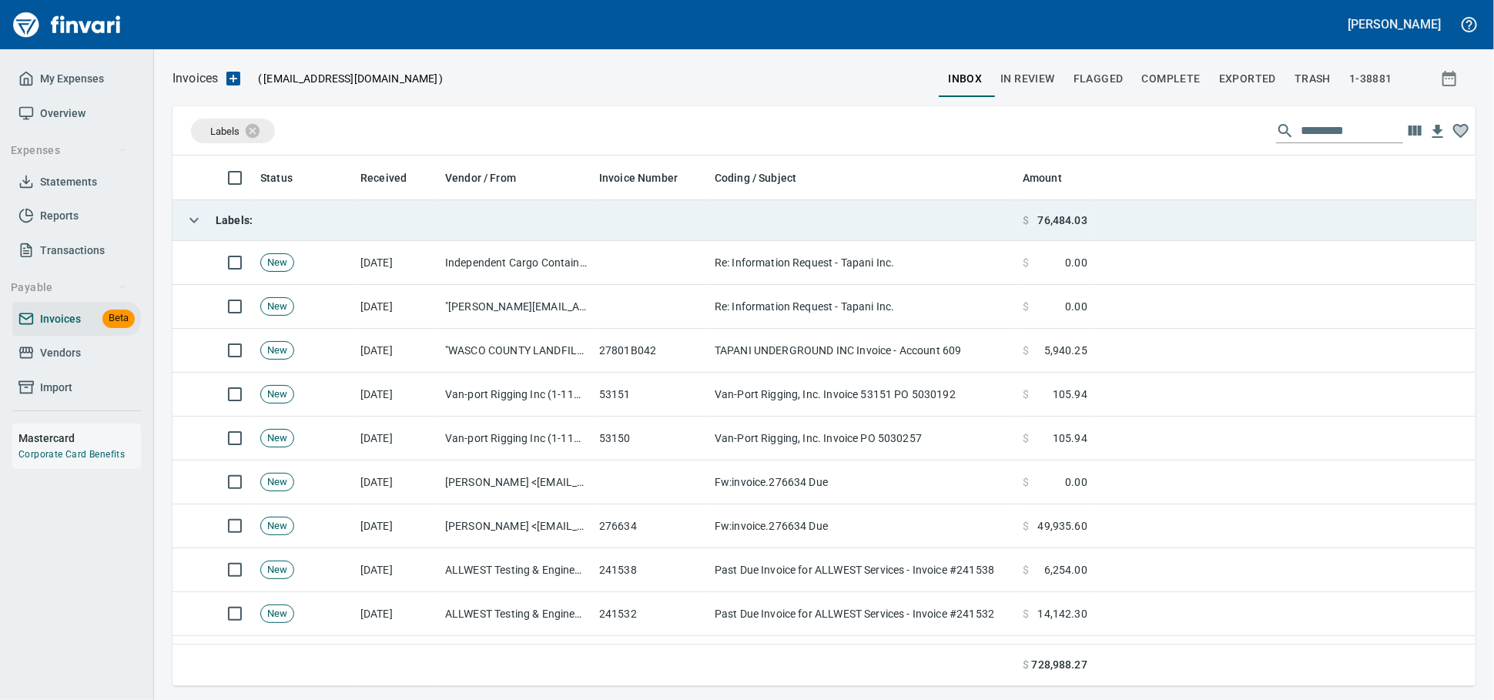
click at [314, 224] on td "Labels :" at bounding box center [594, 220] width 844 height 41
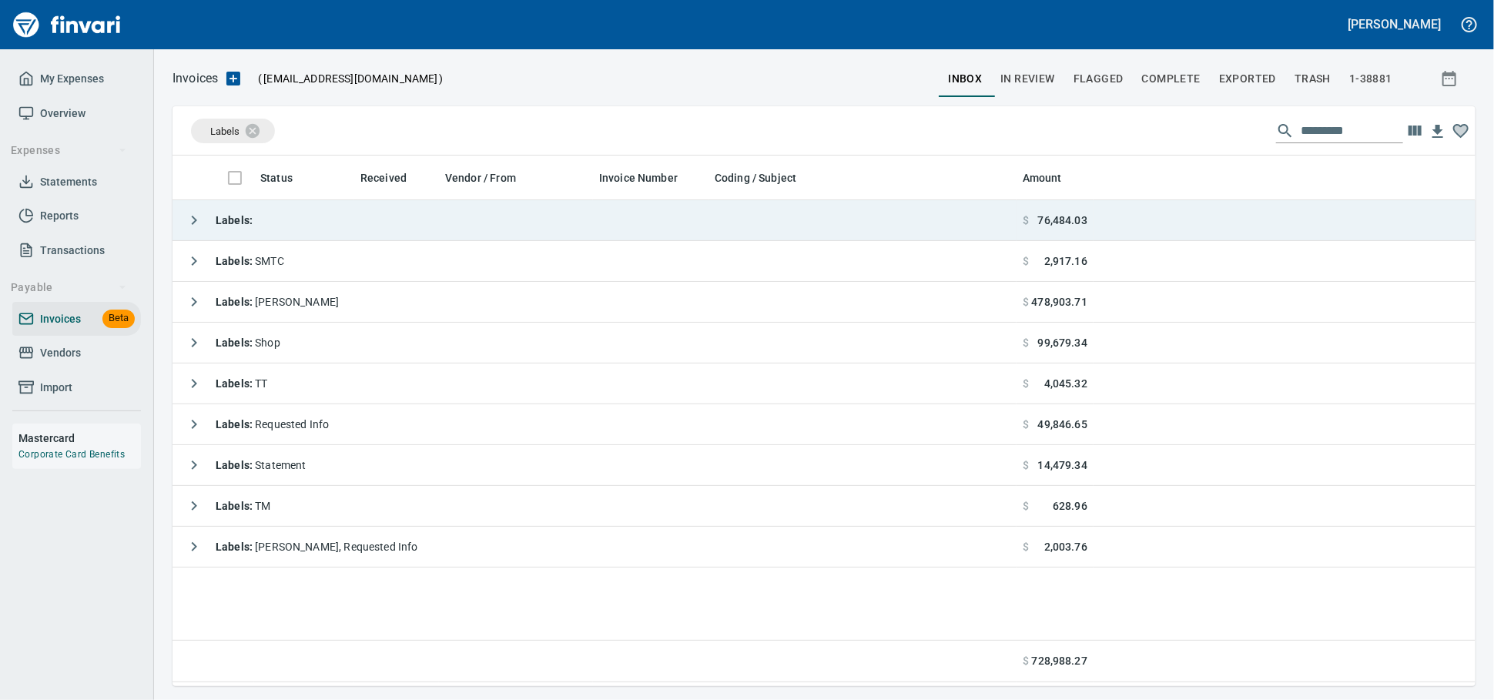
scroll to position [517, 1289]
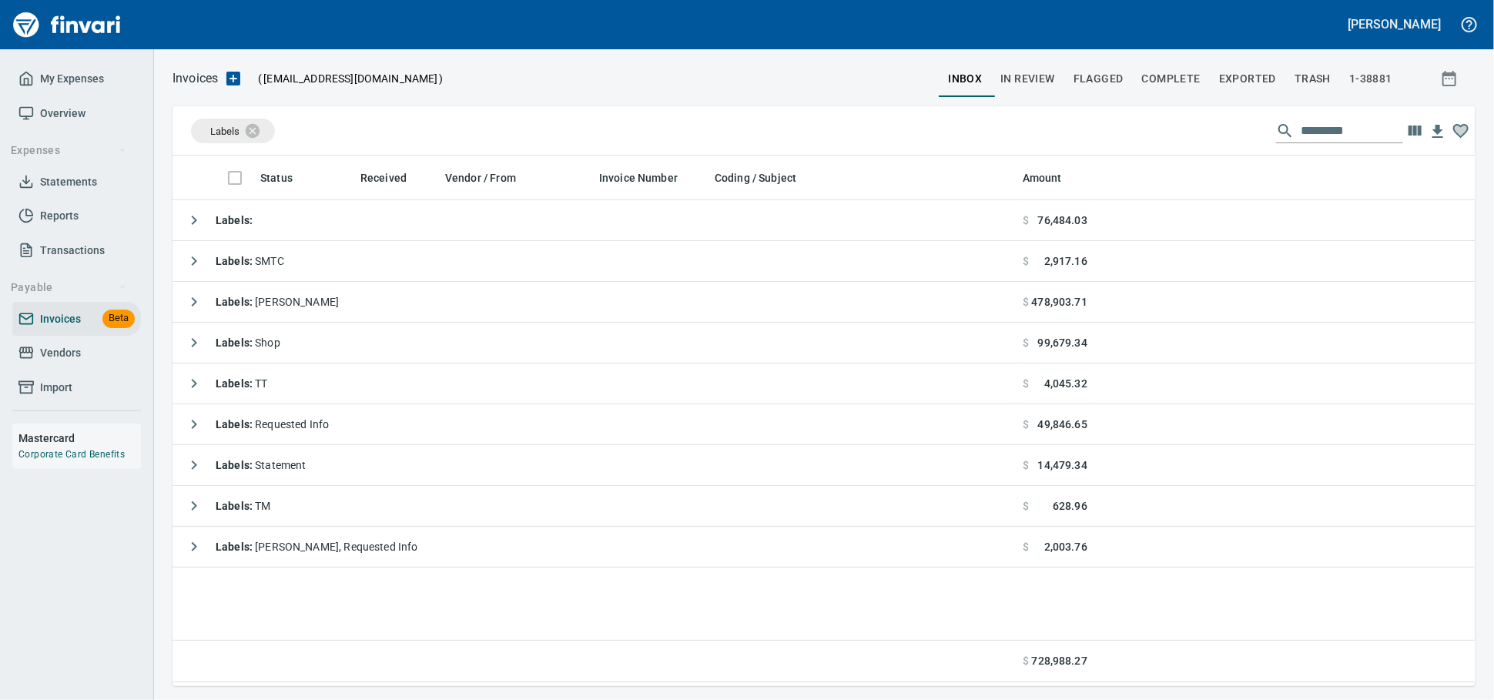
scroll to position [517, 1289]
